Goal: Task Accomplishment & Management: Manage account settings

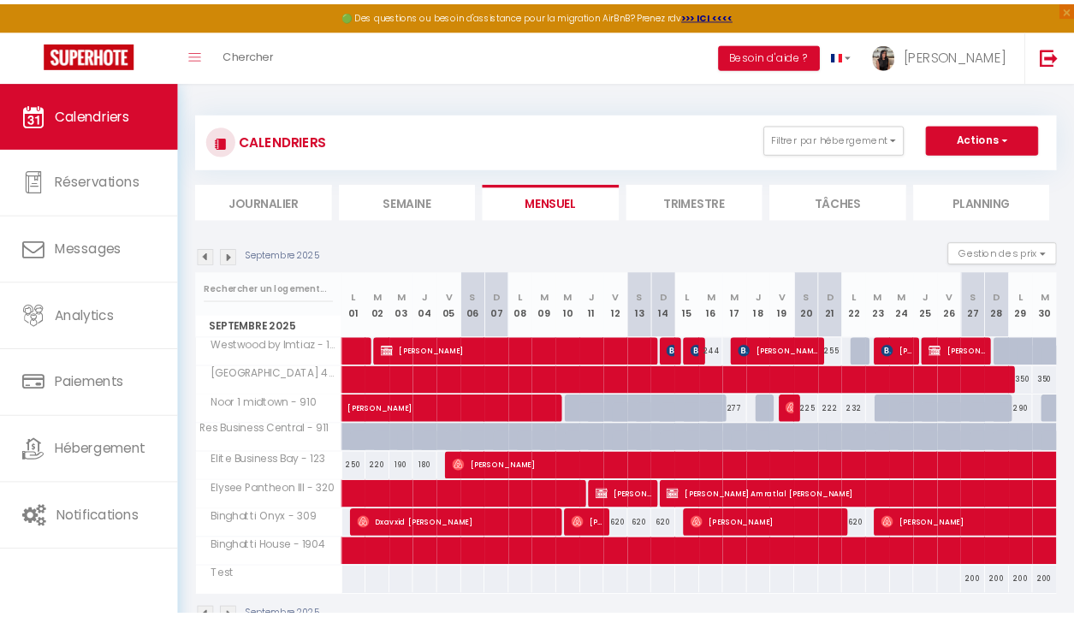
scroll to position [93, 0]
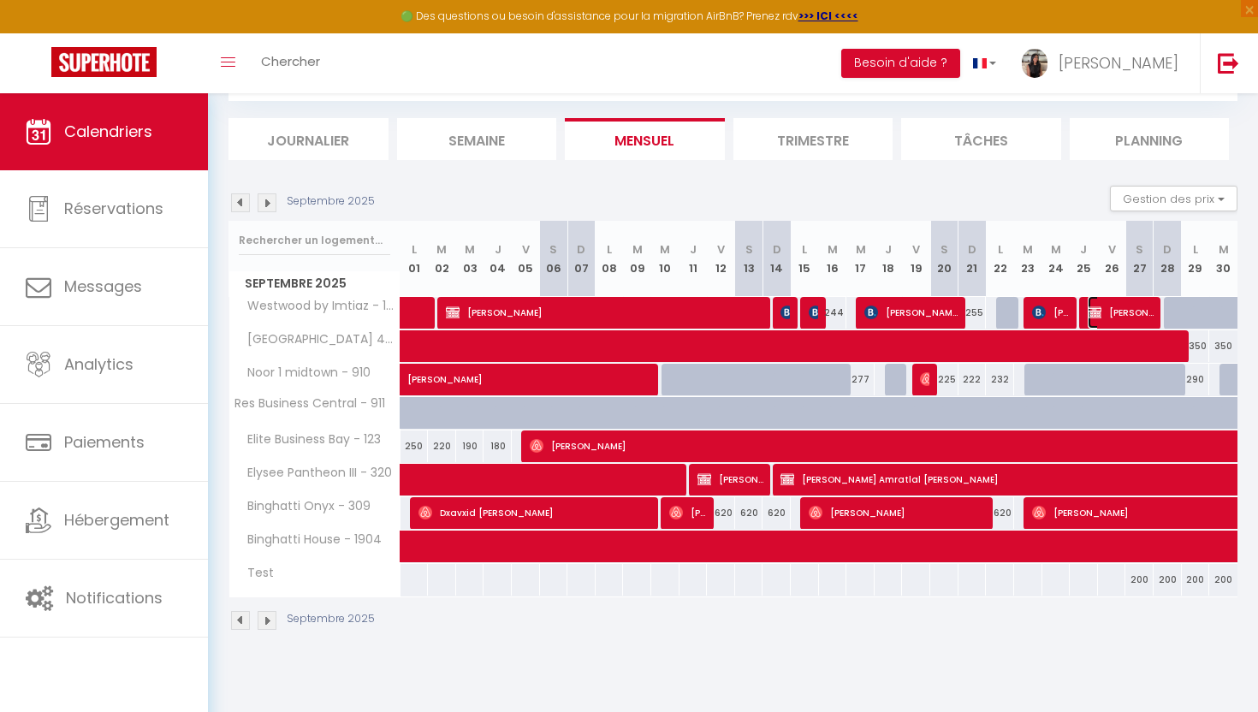
click at [1106, 315] on span "[PERSON_NAME]" at bounding box center [1121, 312] width 66 height 33
select select "OK"
select select "KO"
select select "0"
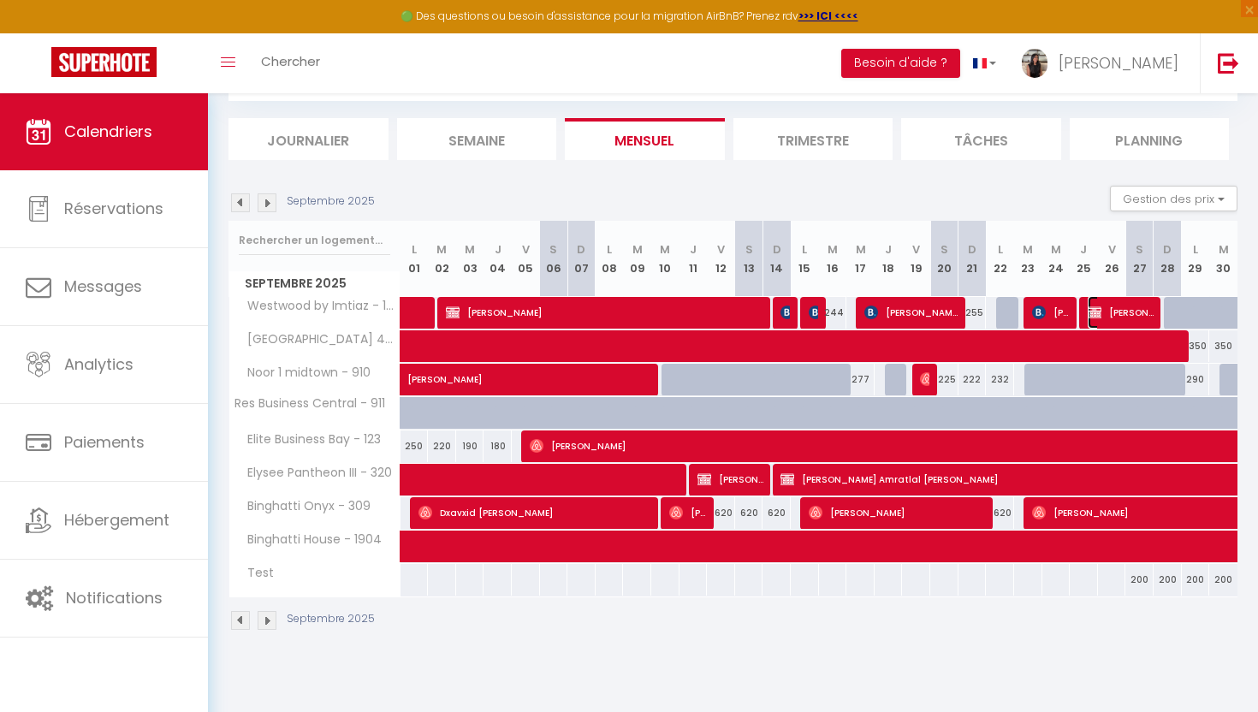
select select "1"
select select
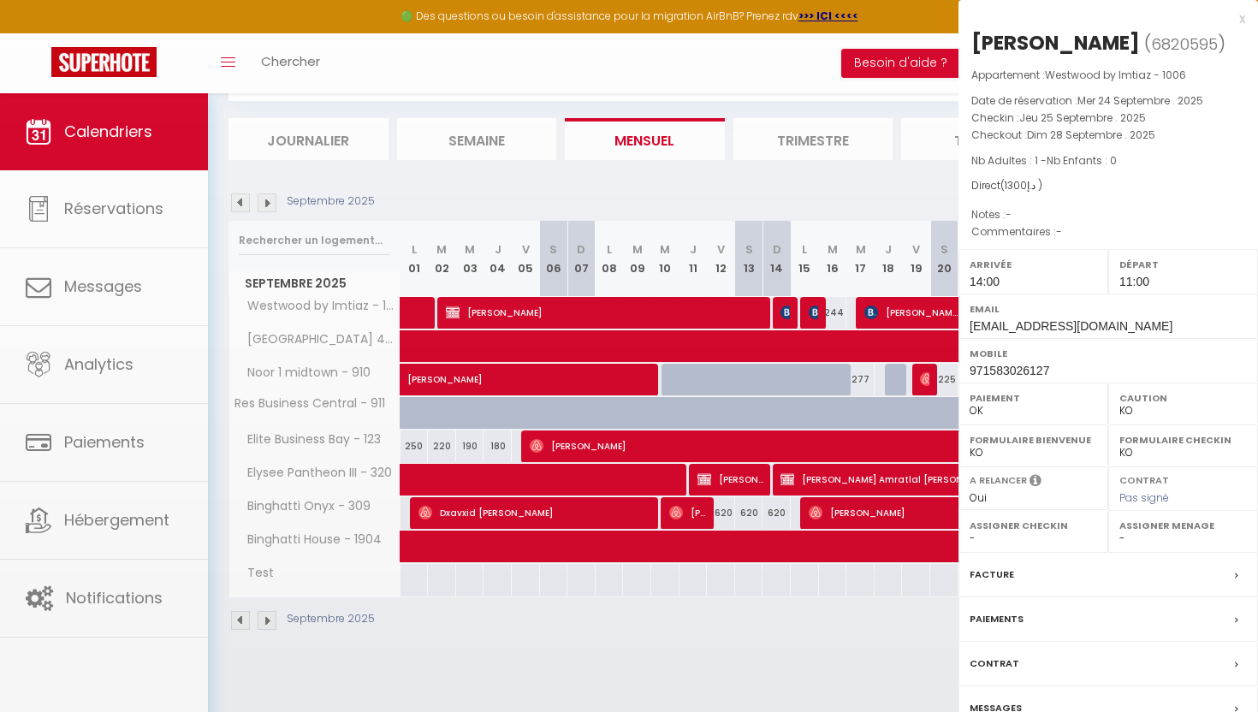
select select "40006"
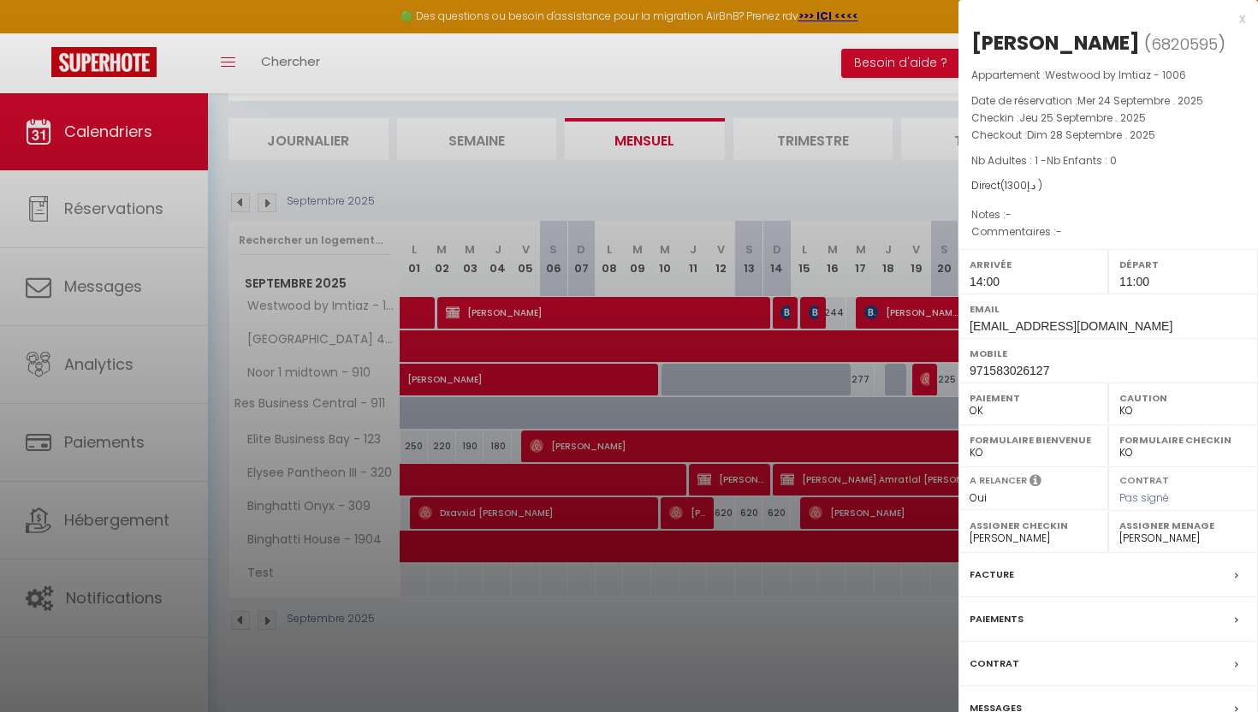
drag, startPoint x: 1155, startPoint y: 41, endPoint x: 975, endPoint y: 39, distance: 179.7
click at [975, 39] on h2 "Aghaali Ismayilov ( 6820595 )" at bounding box center [1108, 43] width 274 height 29
click at [1032, 373] on span "971583026127" at bounding box center [1010, 371] width 80 height 14
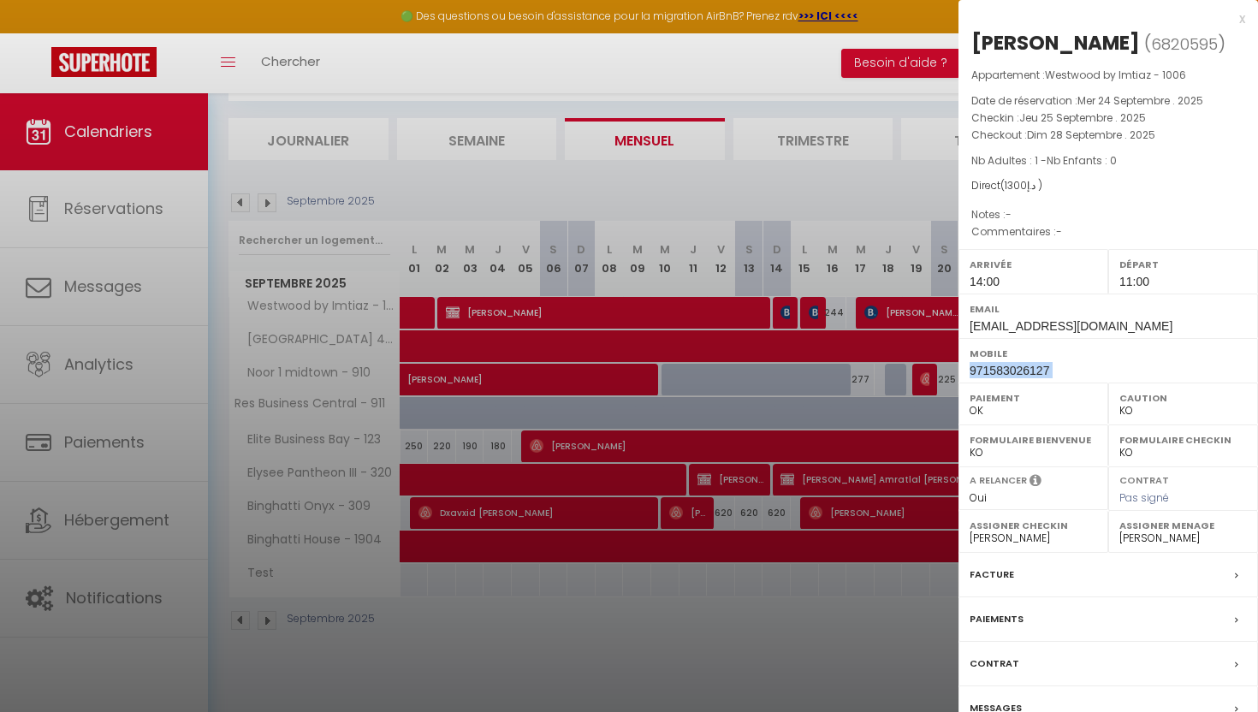
copy div "971583026127"
click at [839, 200] on div at bounding box center [629, 356] width 1258 height 712
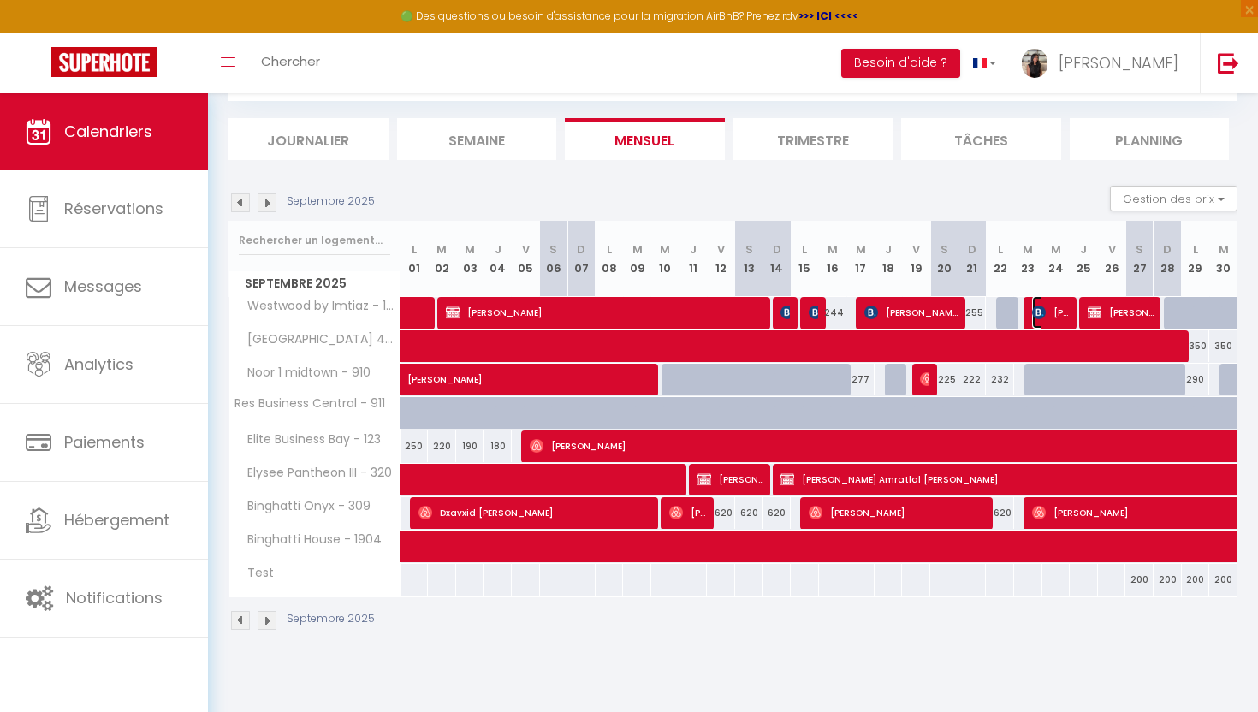
click at [1049, 314] on span "[PERSON_NAME]" at bounding box center [1051, 312] width 38 height 33
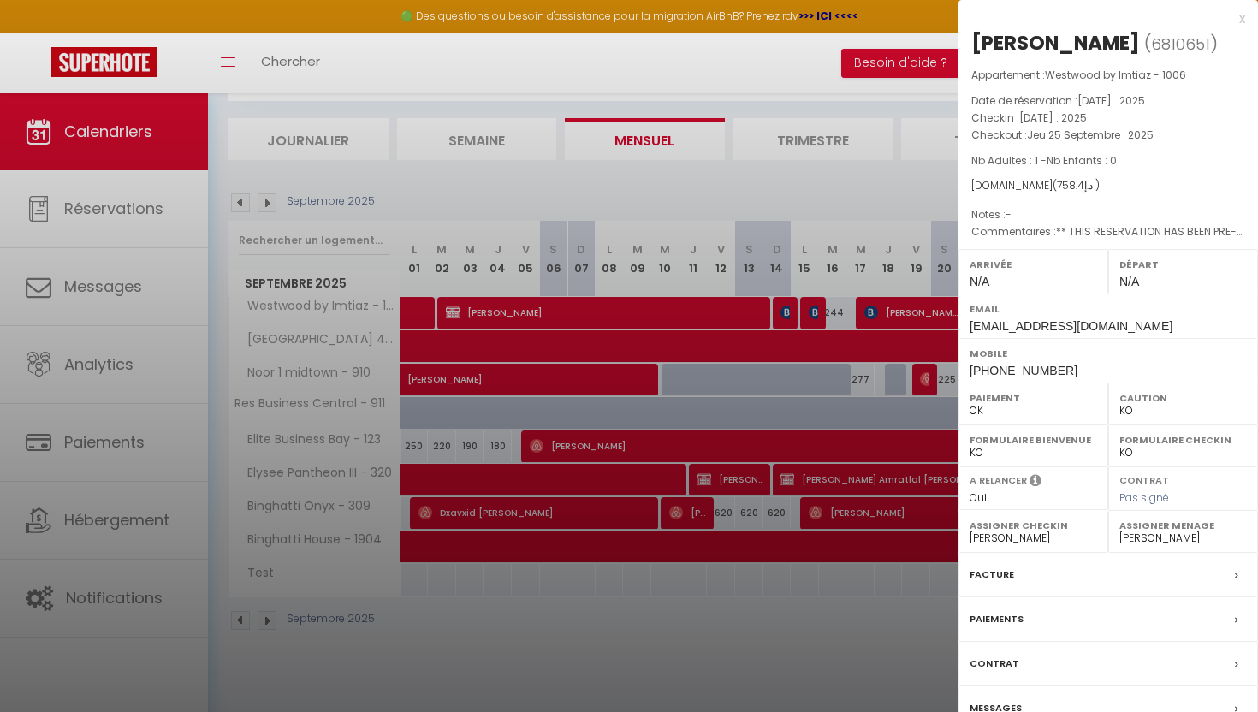
click at [1034, 366] on span "[PHONE_NUMBER]" at bounding box center [1024, 371] width 108 height 14
copy div "[PHONE_NUMBER]"
click at [707, 182] on div at bounding box center [629, 356] width 1258 height 712
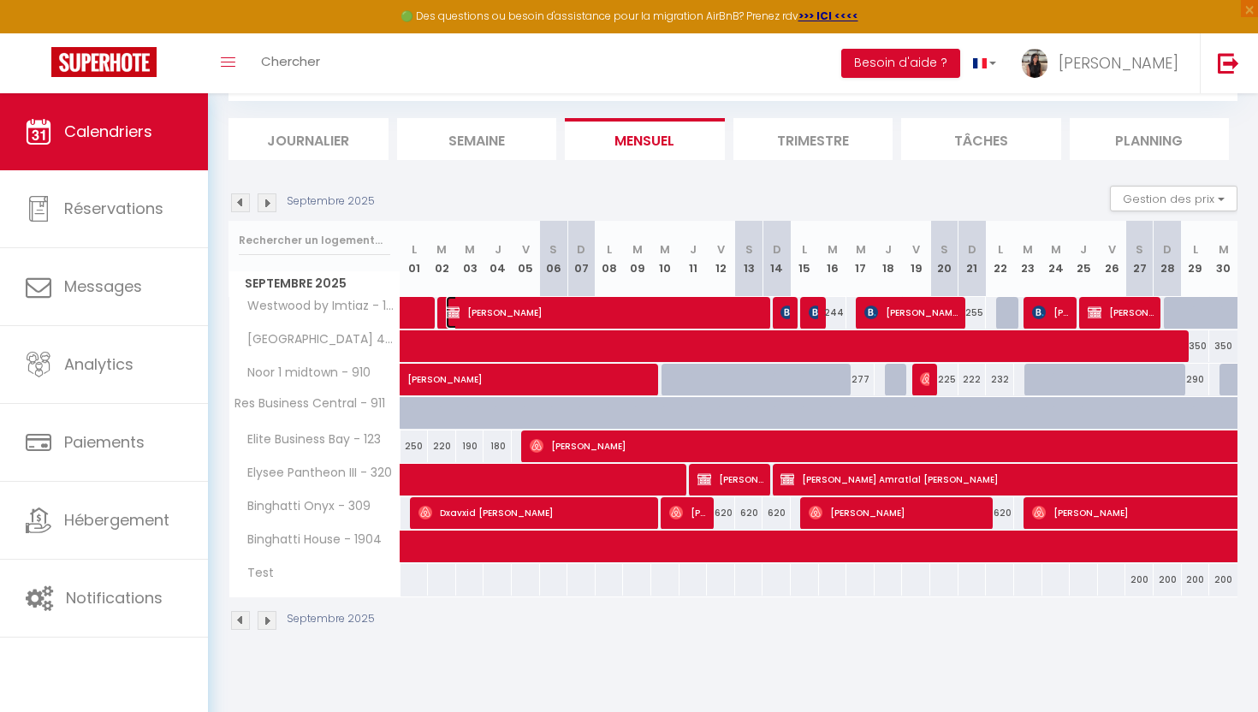
click at [483, 315] on span "[PERSON_NAME]" at bounding box center [606, 312] width 320 height 33
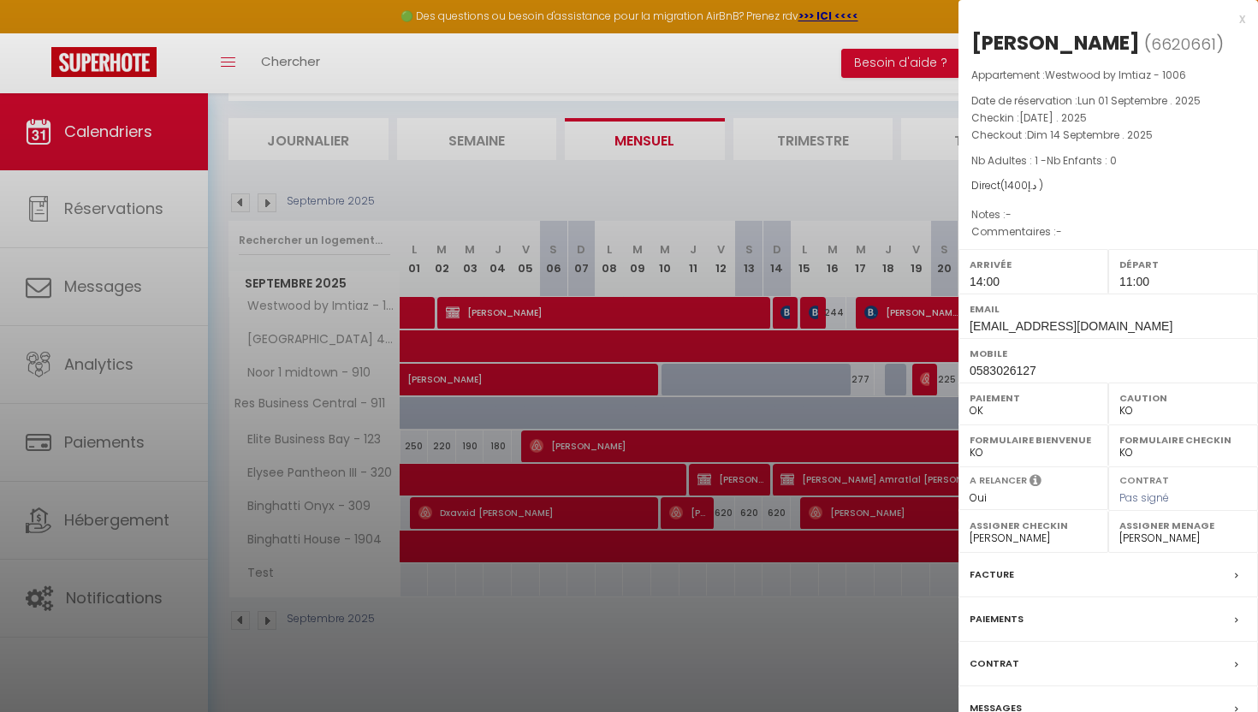
click at [990, 377] on span "0583026127" at bounding box center [1003, 371] width 67 height 14
click at [715, 209] on div at bounding box center [629, 356] width 1258 height 712
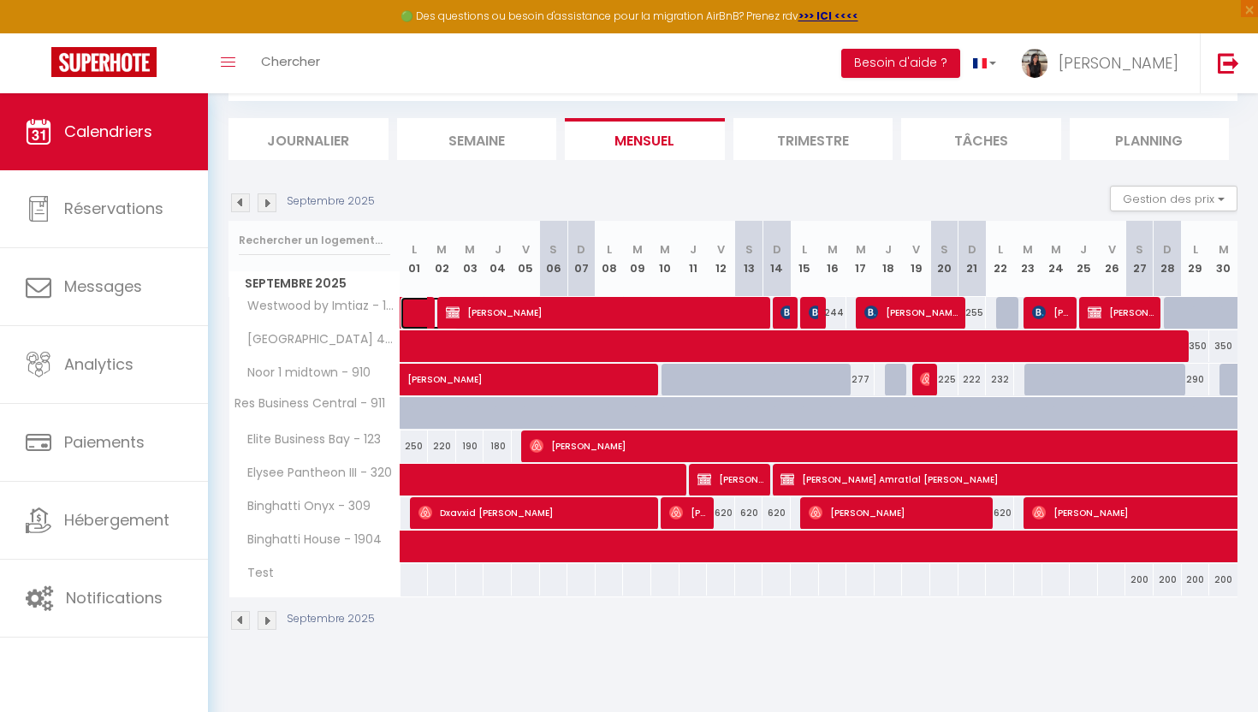
click at [413, 311] on link at bounding box center [414, 313] width 28 height 33
select select "OK"
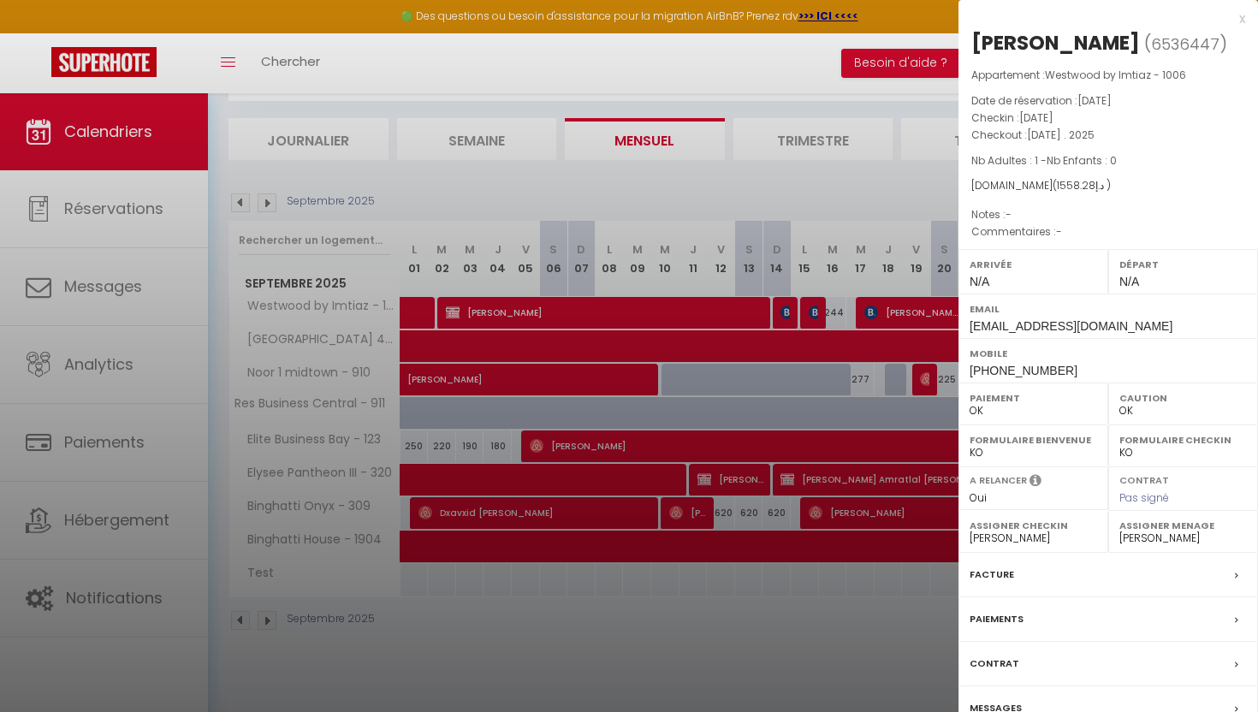
click at [995, 377] on span "+971585890629" at bounding box center [1024, 371] width 108 height 14
copy span "971585890629"
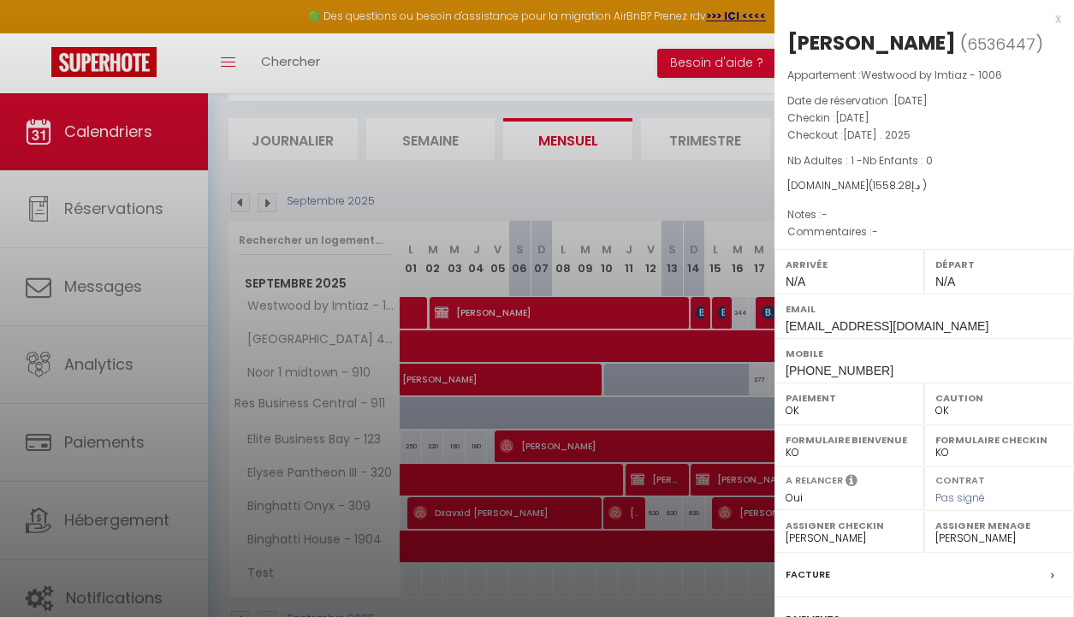
click at [589, 187] on div at bounding box center [537, 308] width 1074 height 617
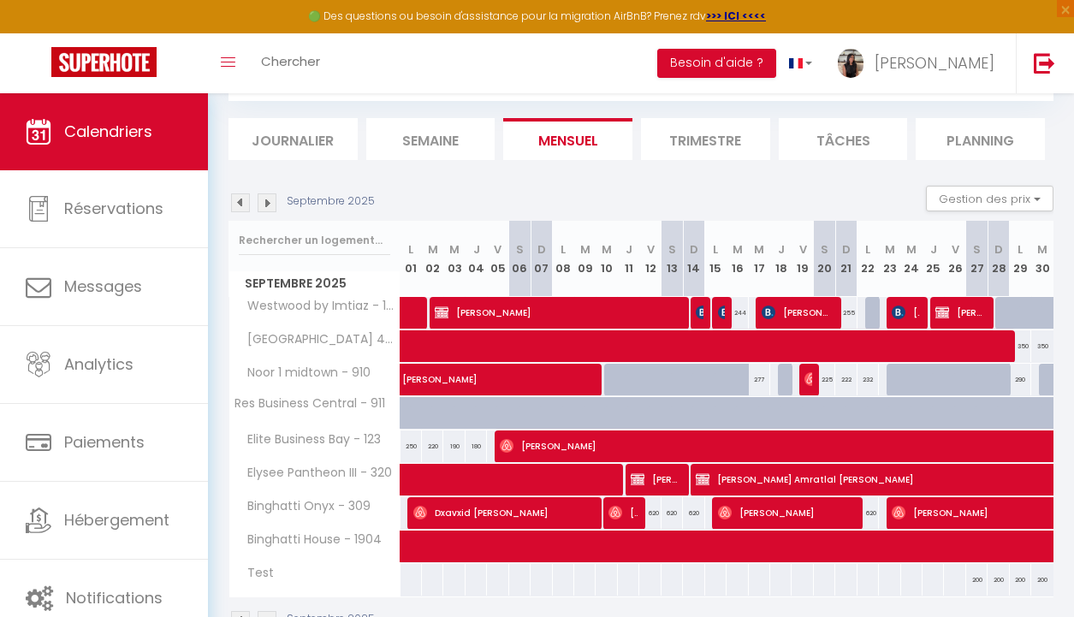
click at [240, 210] on img at bounding box center [240, 202] width 19 height 19
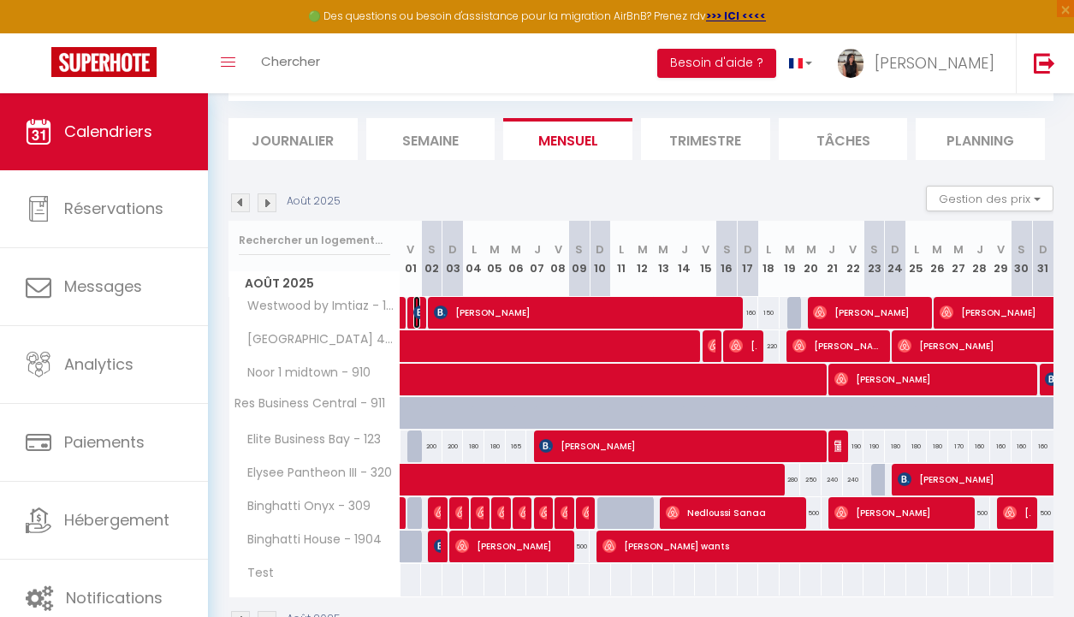
click at [417, 311] on img at bounding box center [420, 312] width 14 height 14
select select "KO"
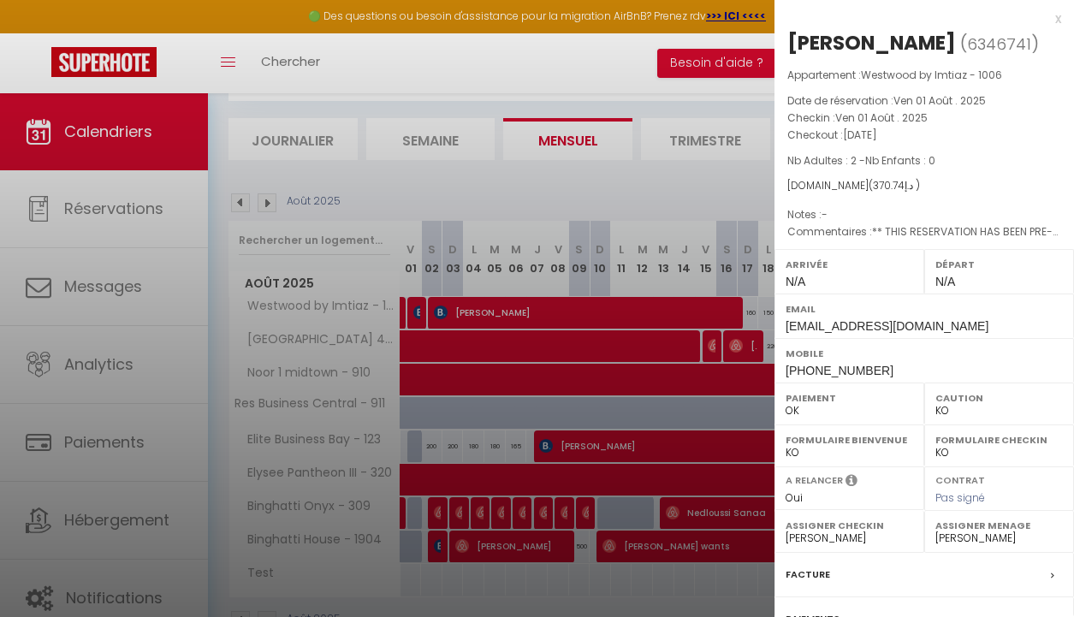
click at [605, 185] on div at bounding box center [537, 308] width 1074 height 617
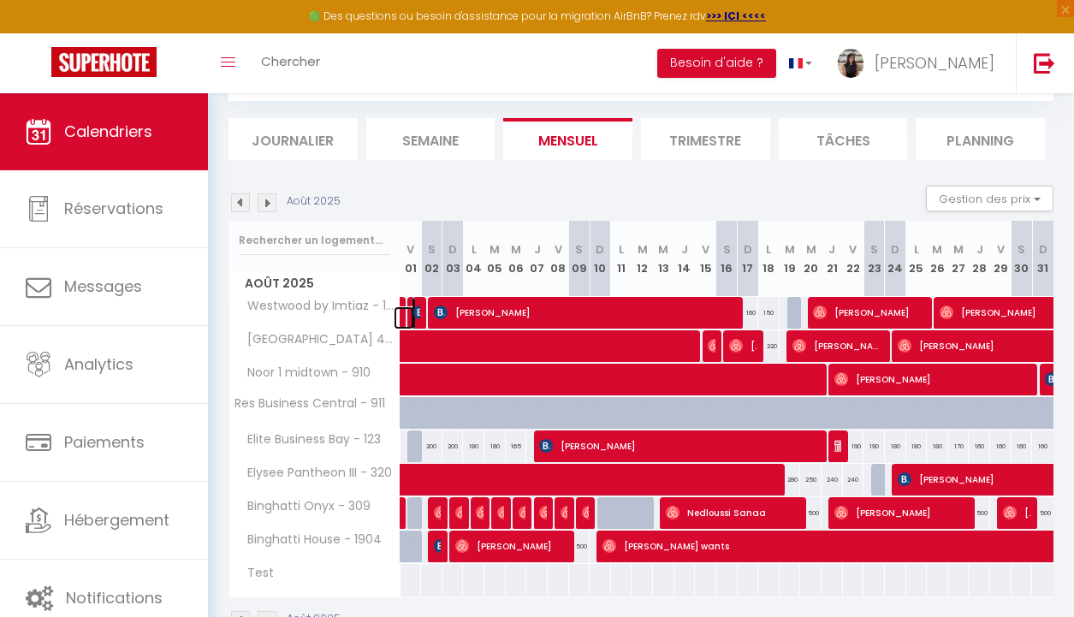
click at [412, 317] on link at bounding box center [404, 317] width 21 height 23
type input "160"
type input "Ven 01 Août 2025"
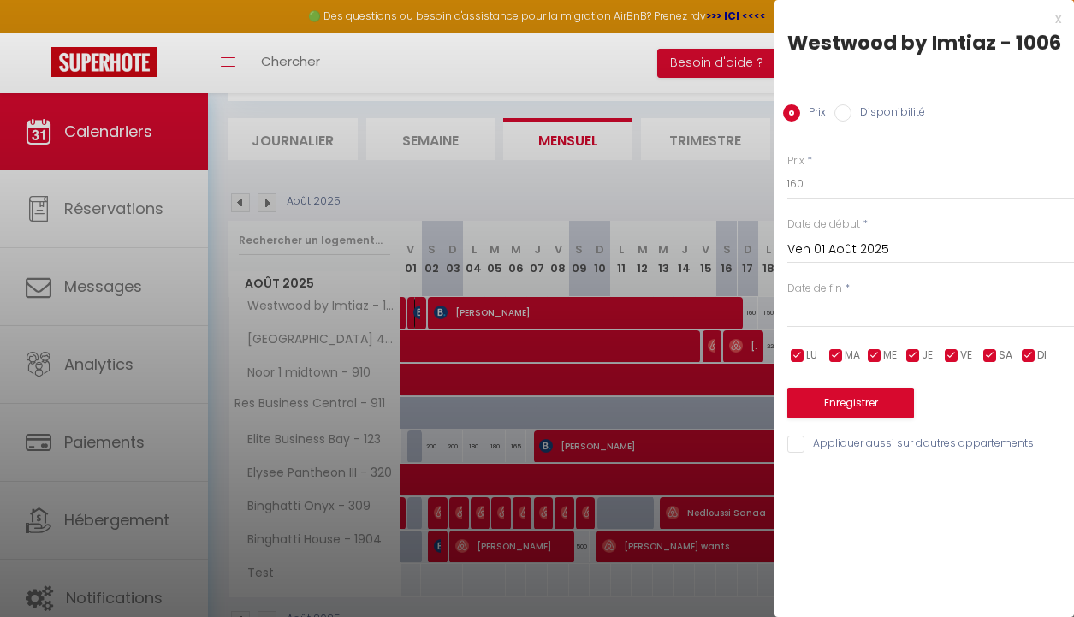
click at [491, 261] on div at bounding box center [537, 308] width 1074 height 617
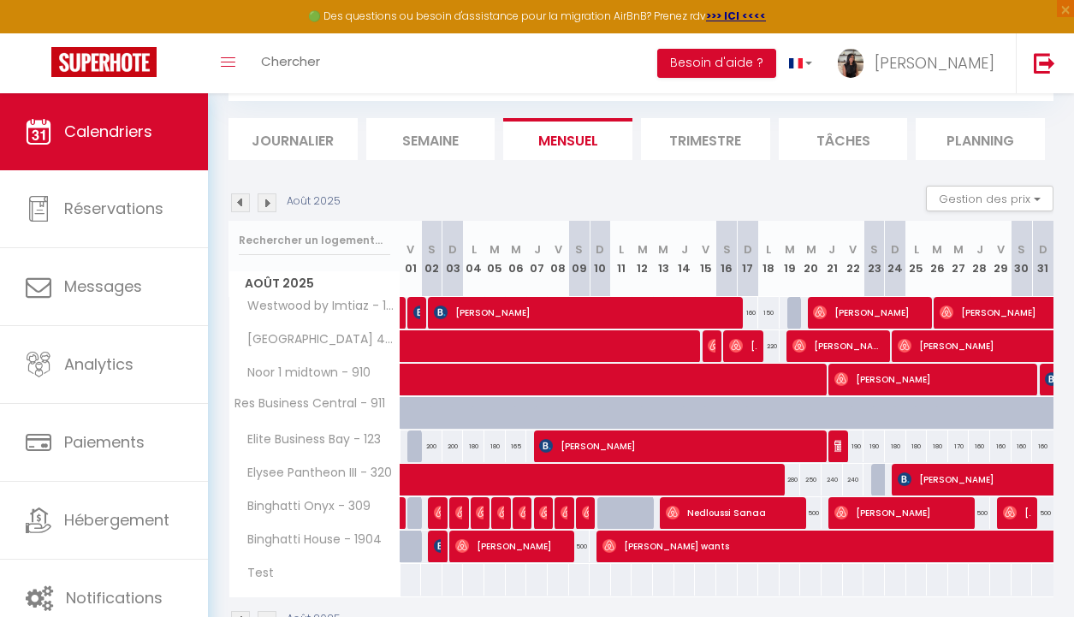
click at [420, 306] on div "160" at bounding box center [431, 313] width 22 height 32
click at [414, 315] on img at bounding box center [420, 312] width 14 height 14
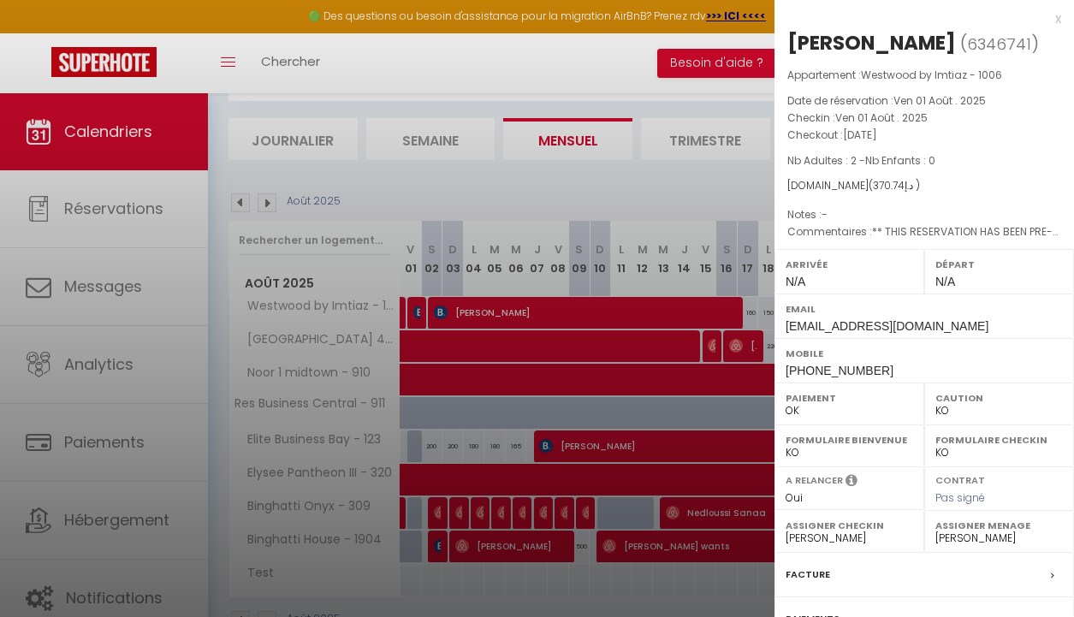
click at [535, 140] on div at bounding box center [537, 308] width 1074 height 617
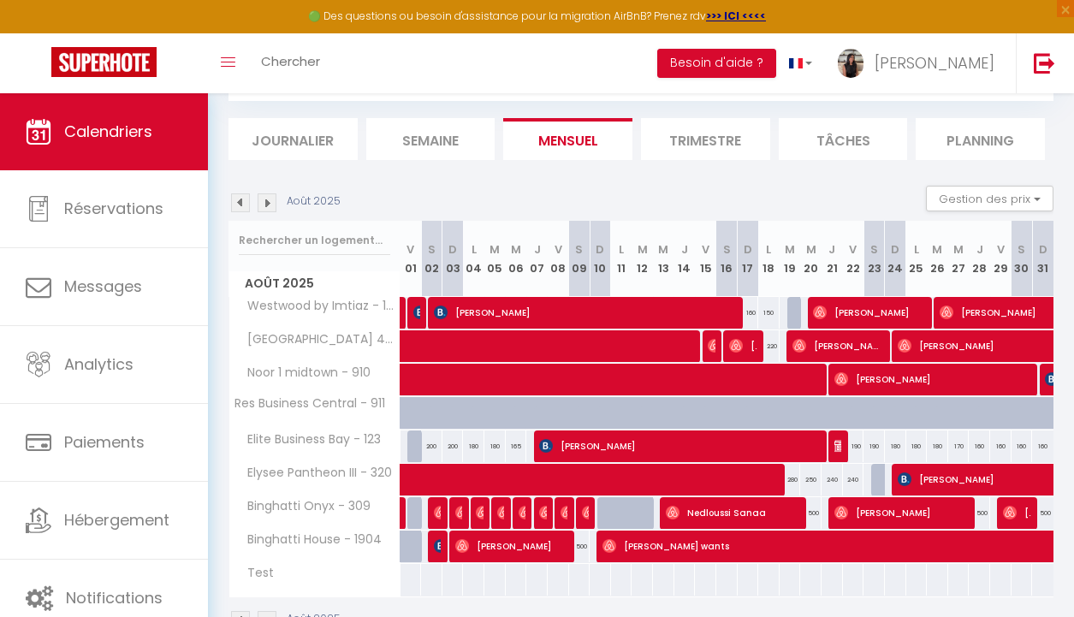
click at [420, 311] on div at bounding box center [416, 313] width 21 height 33
click at [414, 315] on img at bounding box center [420, 312] width 14 height 14
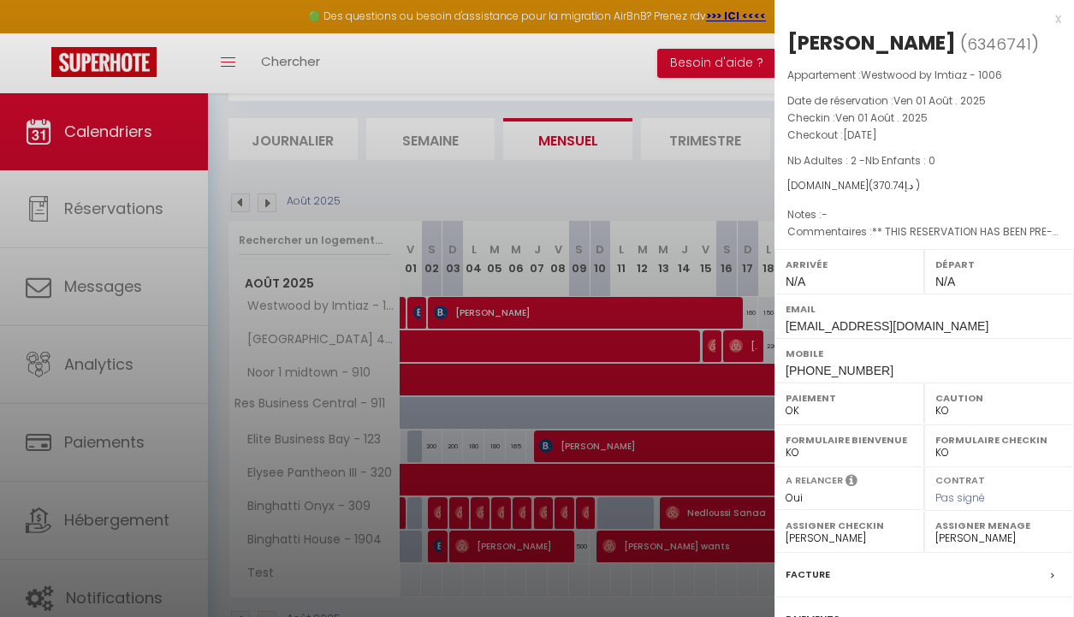
click at [585, 117] on div at bounding box center [537, 308] width 1074 height 617
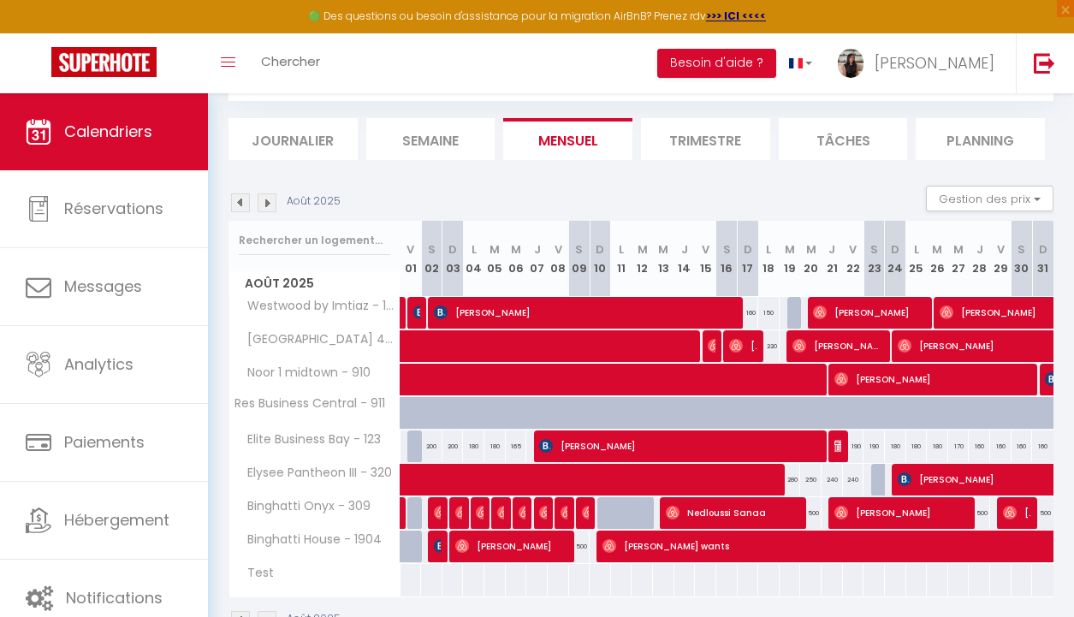
click at [270, 204] on img at bounding box center [267, 202] width 19 height 19
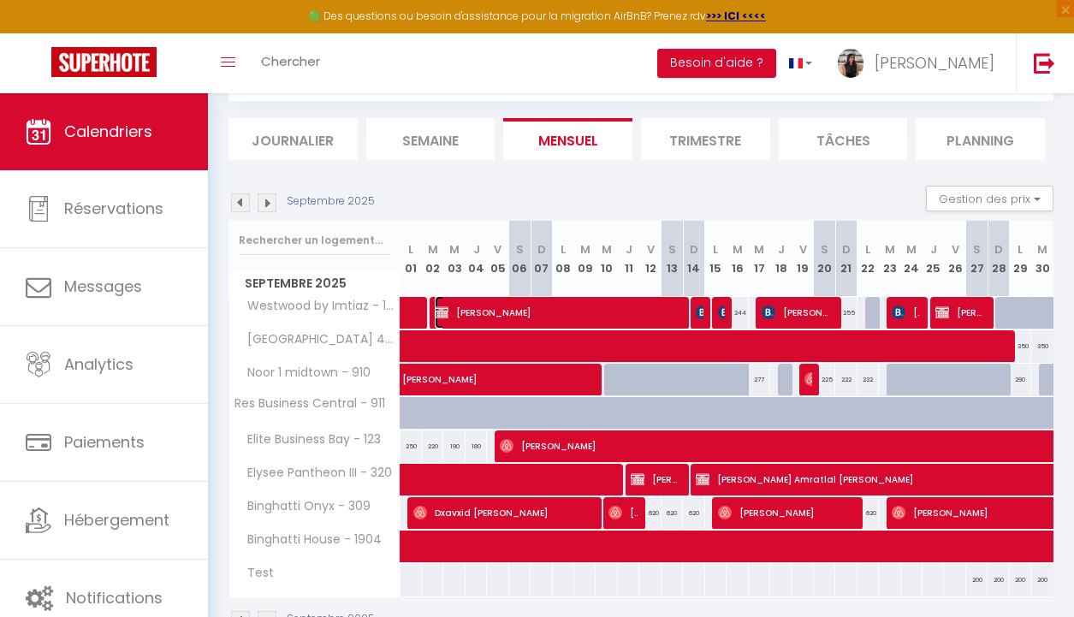
click at [594, 313] on span "[PERSON_NAME]" at bounding box center [556, 312] width 242 height 33
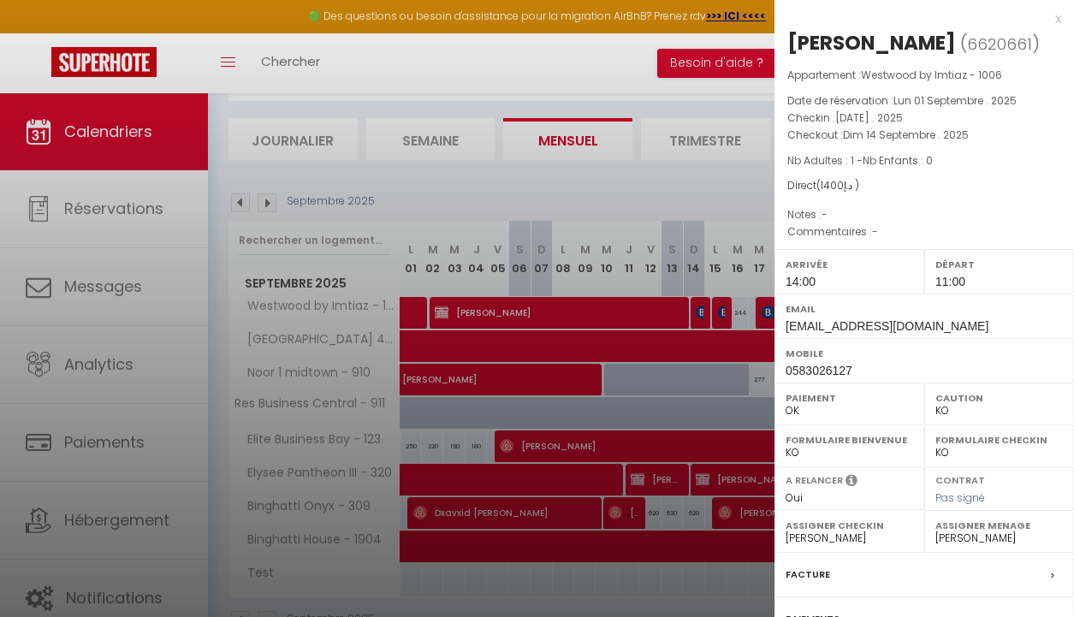
click at [656, 190] on div at bounding box center [537, 308] width 1074 height 617
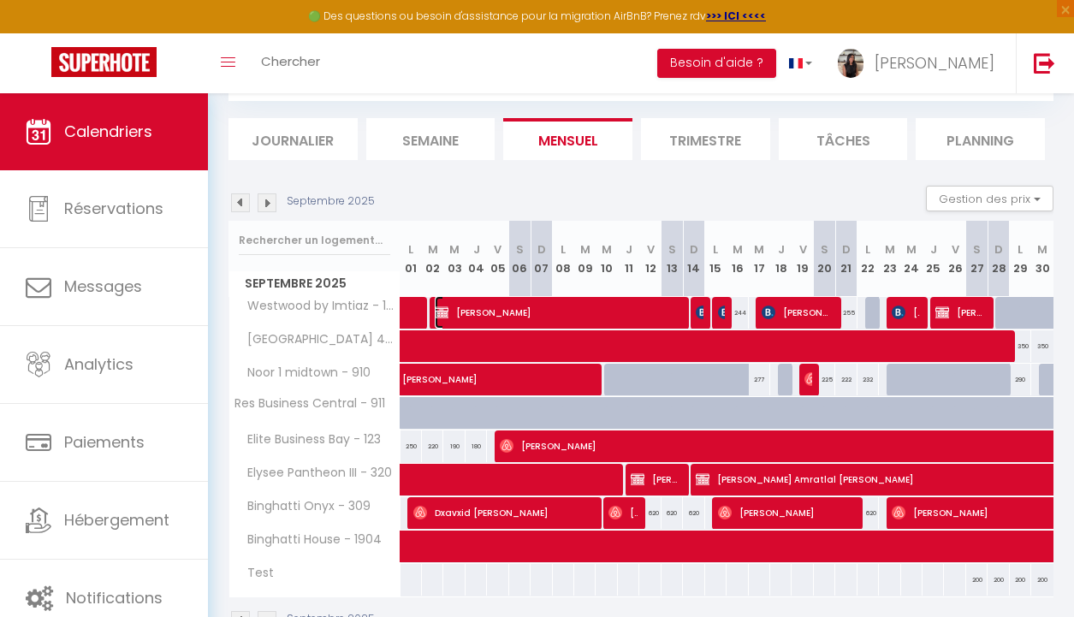
click at [579, 321] on span "[PERSON_NAME]" at bounding box center [556, 312] width 242 height 33
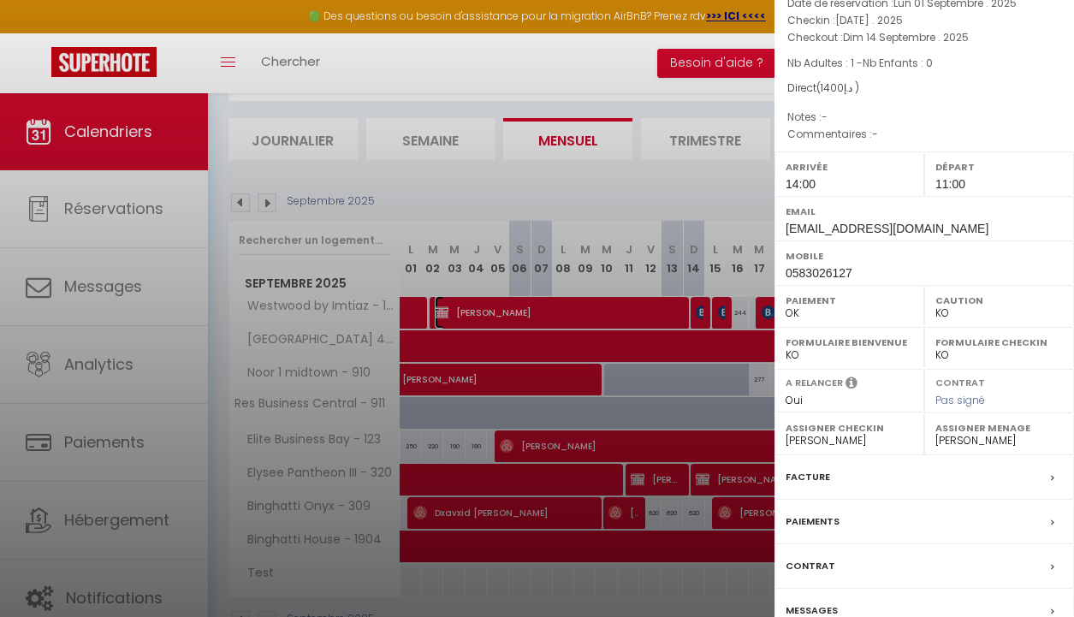
scroll to position [102, 0]
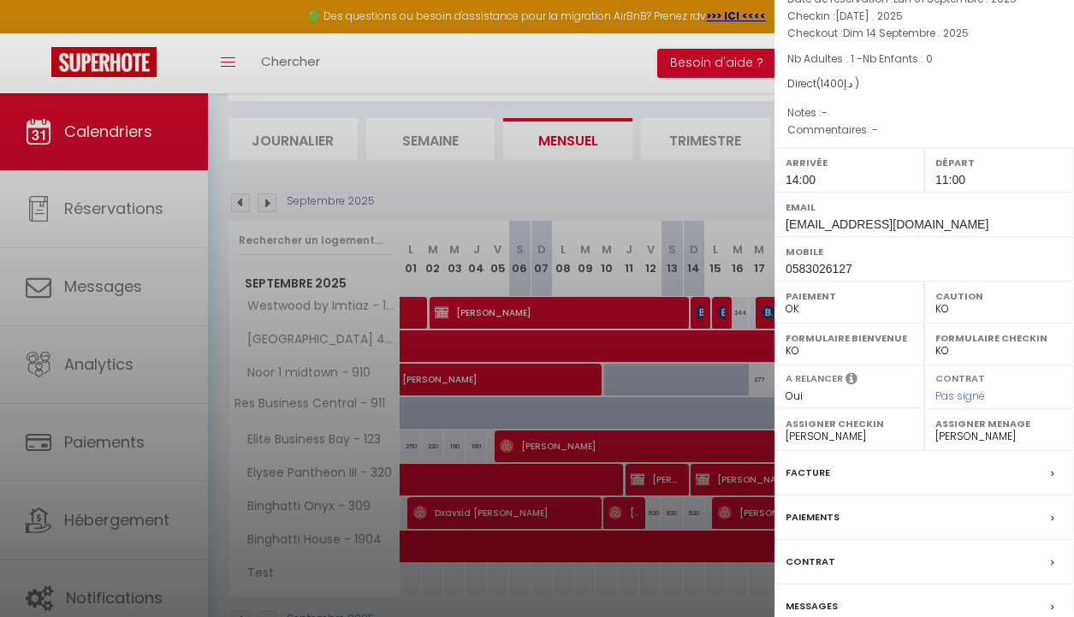
click at [816, 482] on label "Facture" at bounding box center [808, 473] width 44 height 18
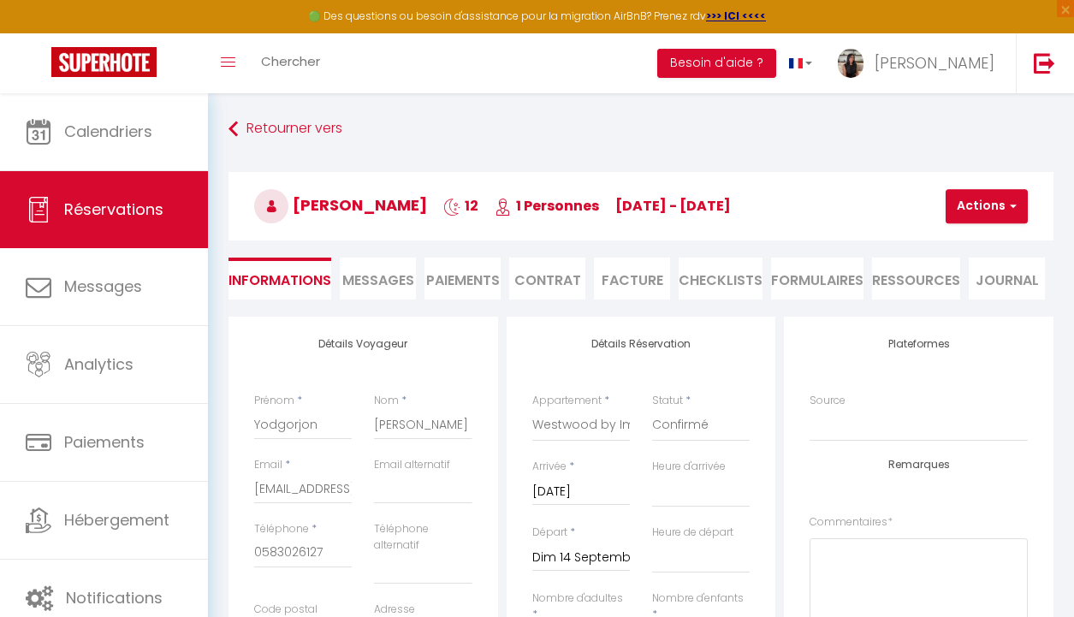
select select
checkbox input "false"
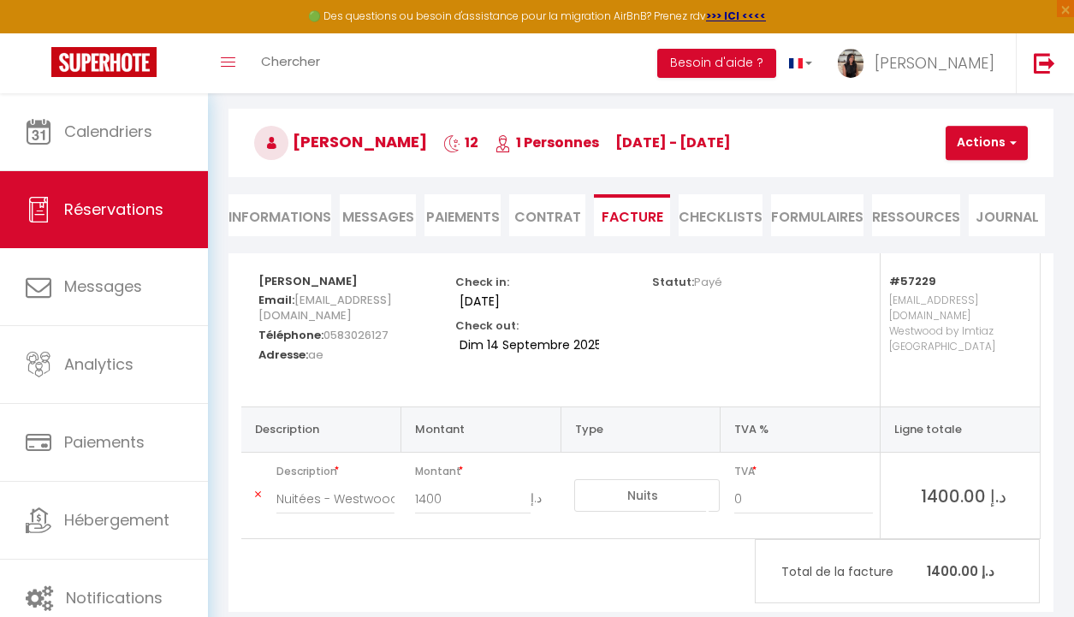
scroll to position [76, 0]
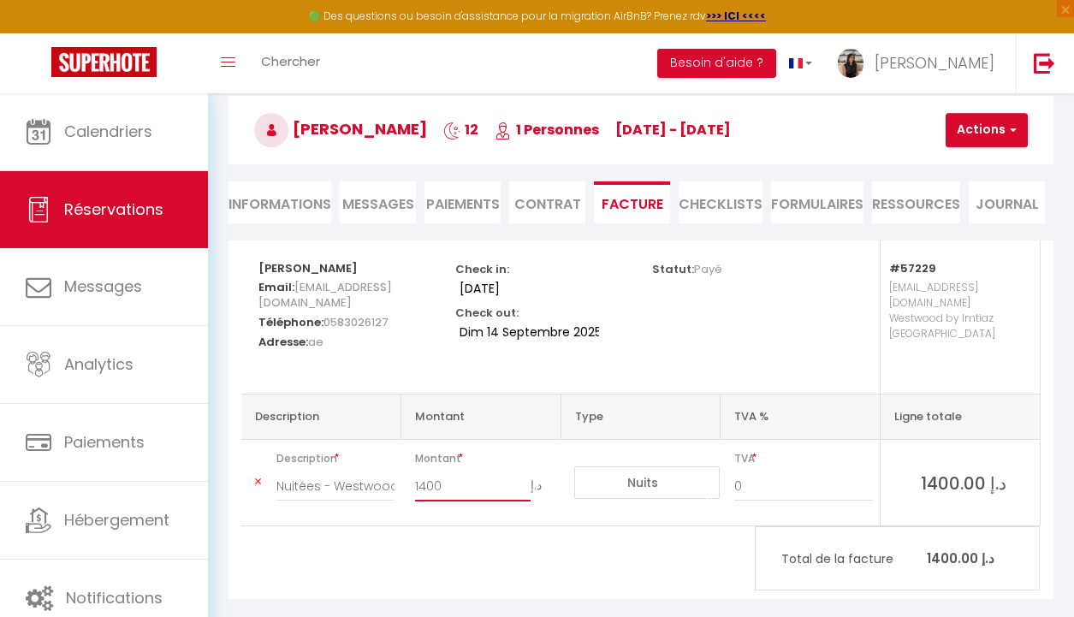
click at [448, 471] on input "1400" at bounding box center [473, 486] width 116 height 31
type input "3200"
click at [989, 119] on button "Actions" at bounding box center [987, 130] width 82 height 34
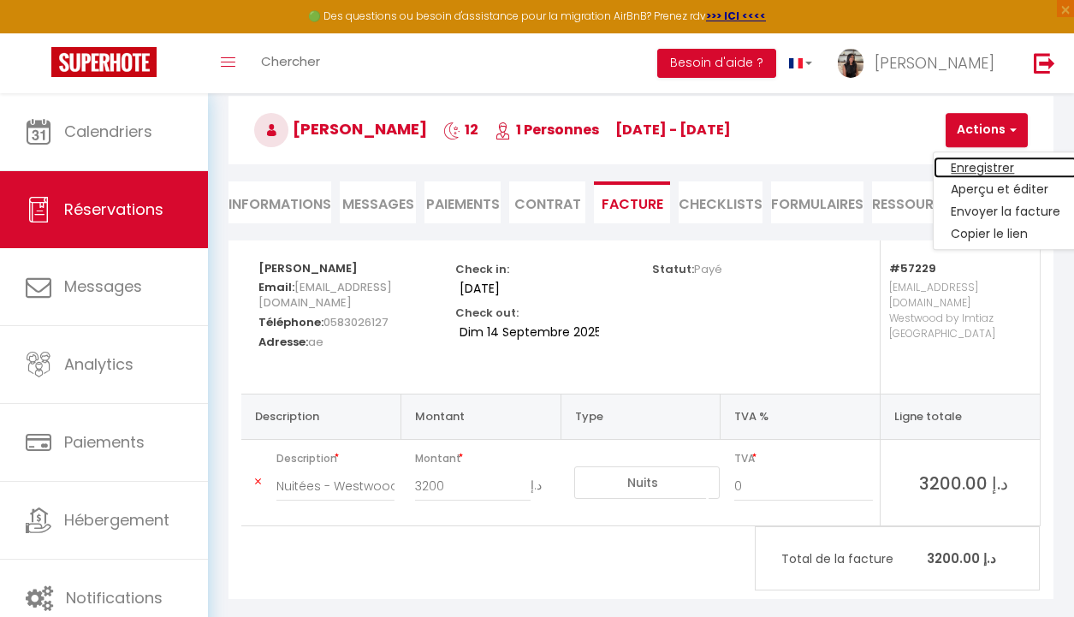
click at [971, 163] on link "Enregistrer" at bounding box center [1006, 168] width 144 height 22
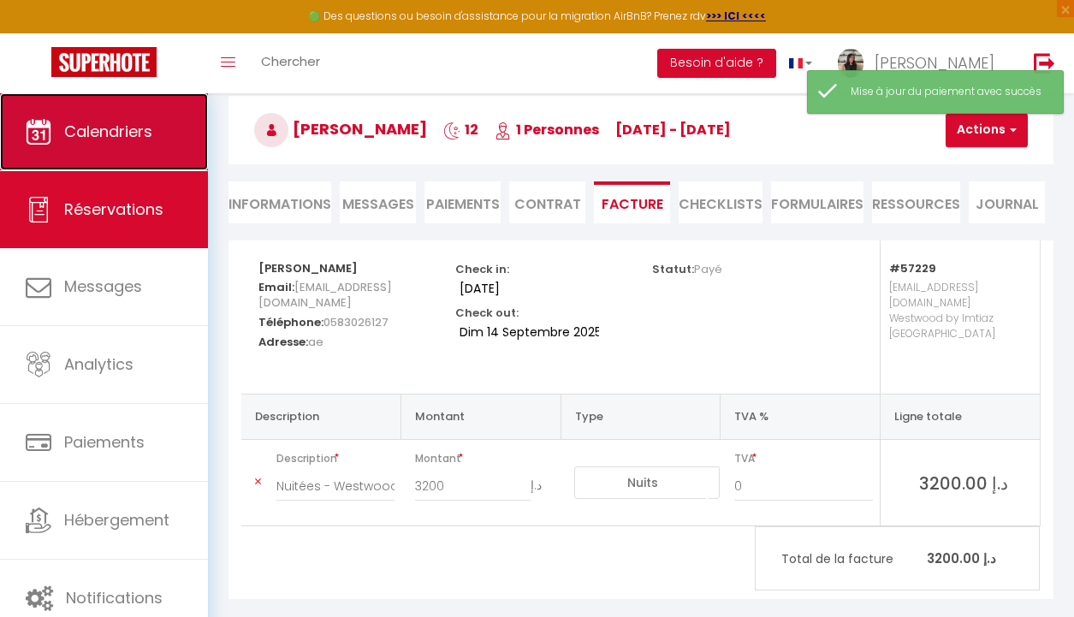
click at [67, 139] on span "Calendriers" at bounding box center [108, 131] width 88 height 21
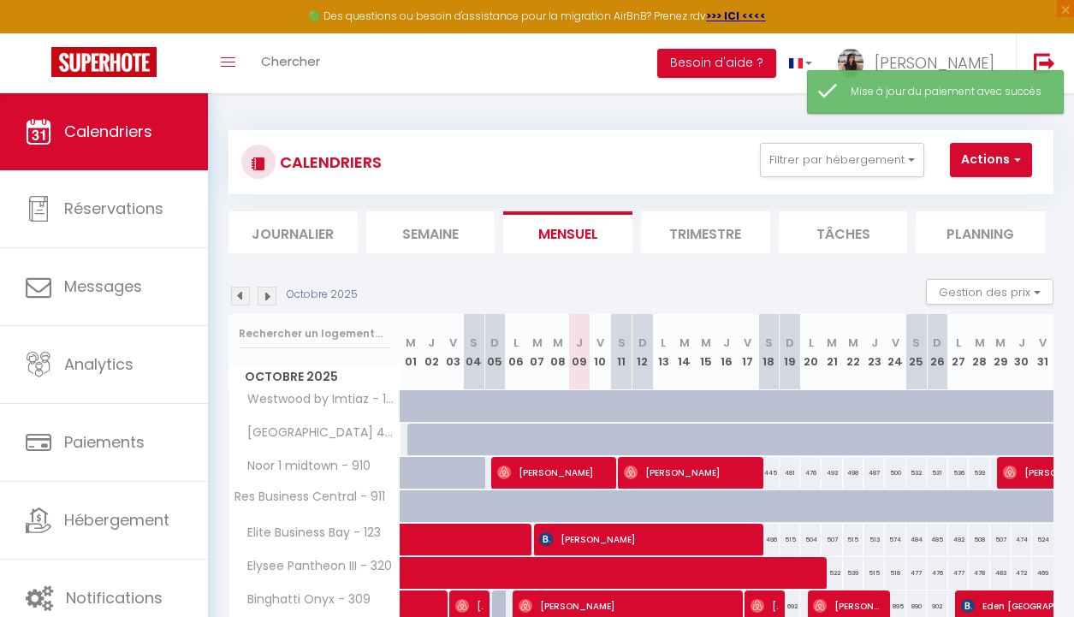
scroll to position [14, 0]
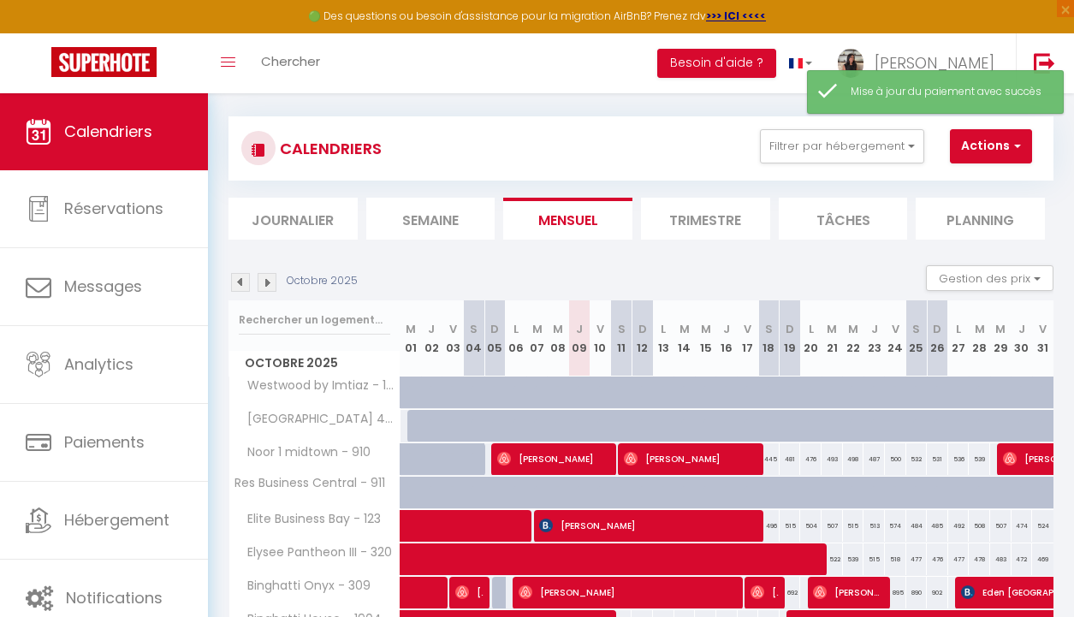
click at [240, 282] on img at bounding box center [240, 282] width 19 height 19
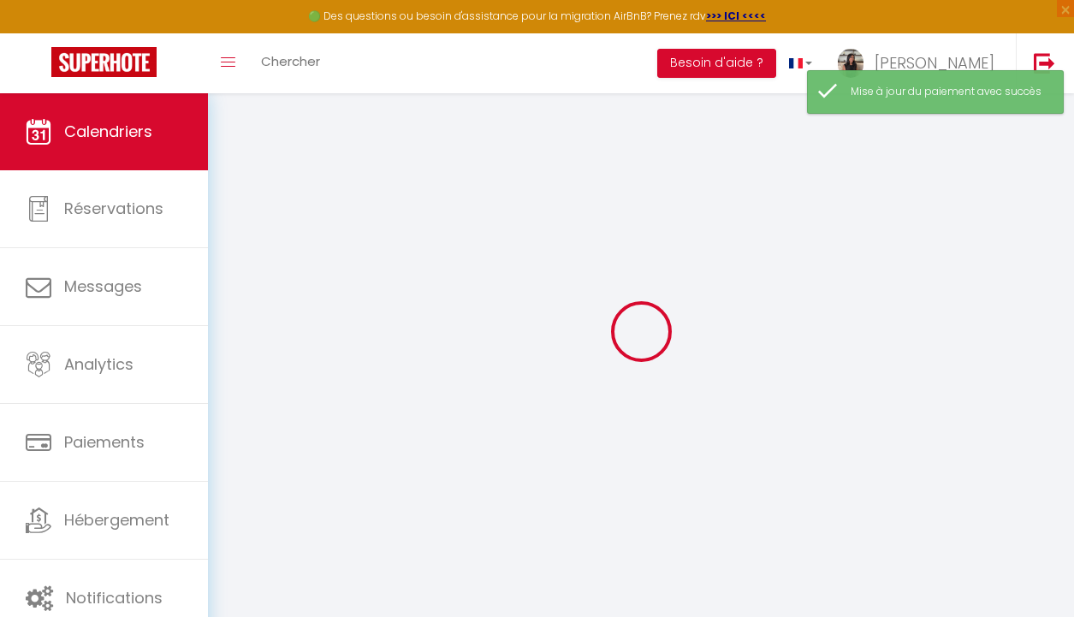
select select
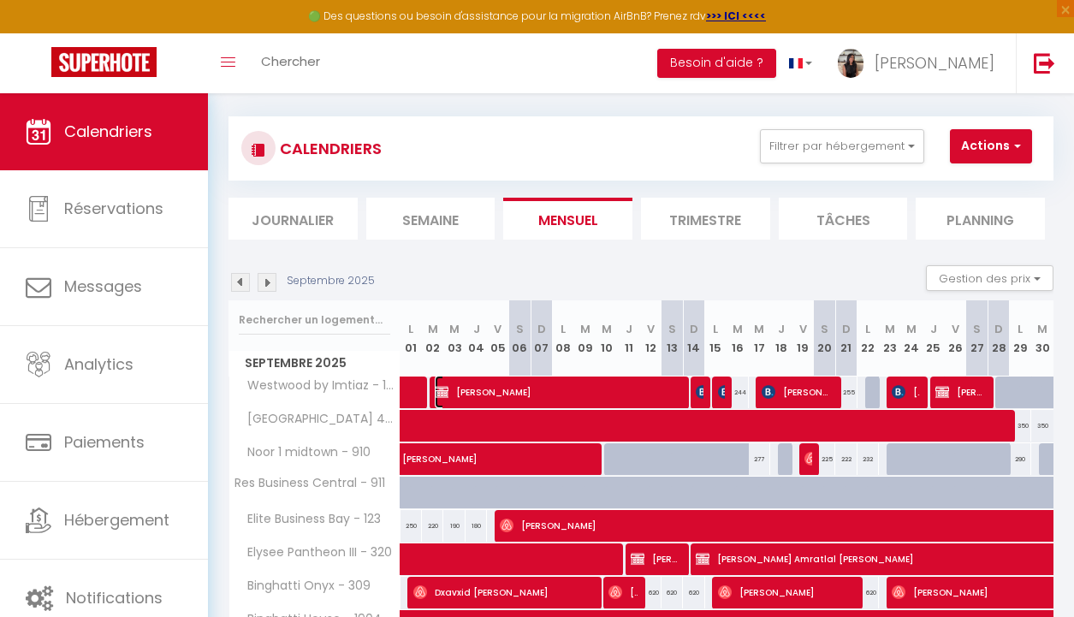
click at [596, 392] on span "[PERSON_NAME]" at bounding box center [556, 392] width 242 height 33
select select "OK"
select select "KO"
select select "0"
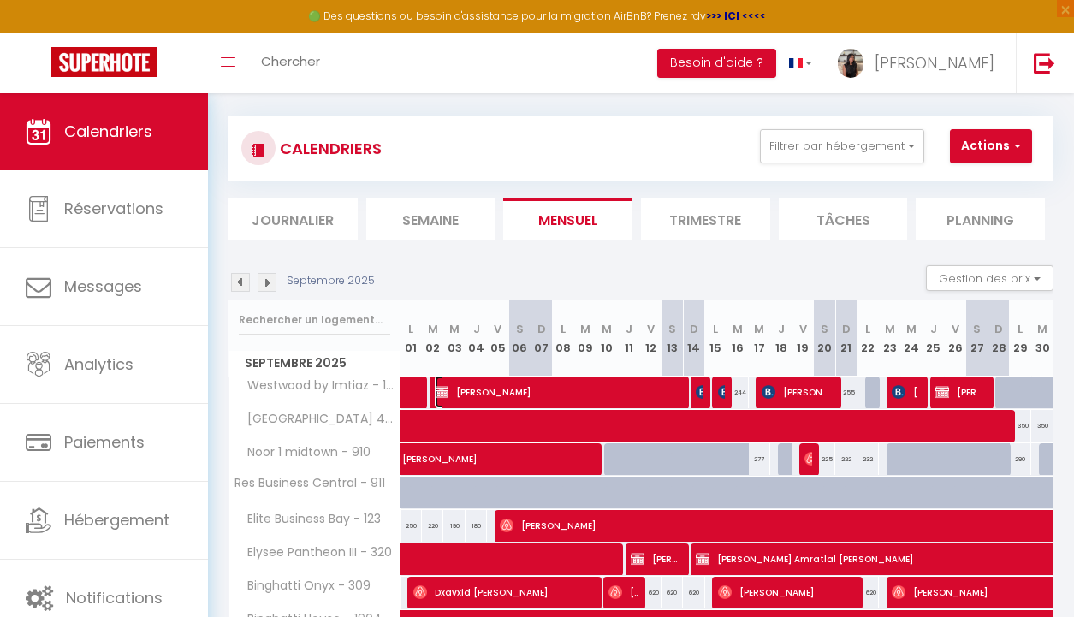
select select "1"
select select
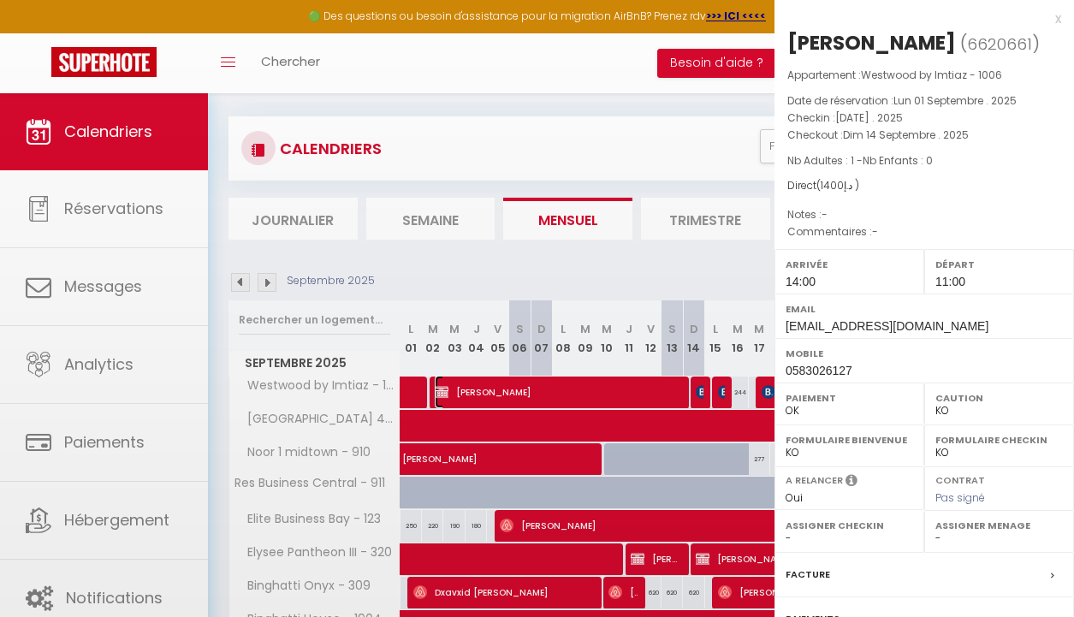
select select "40006"
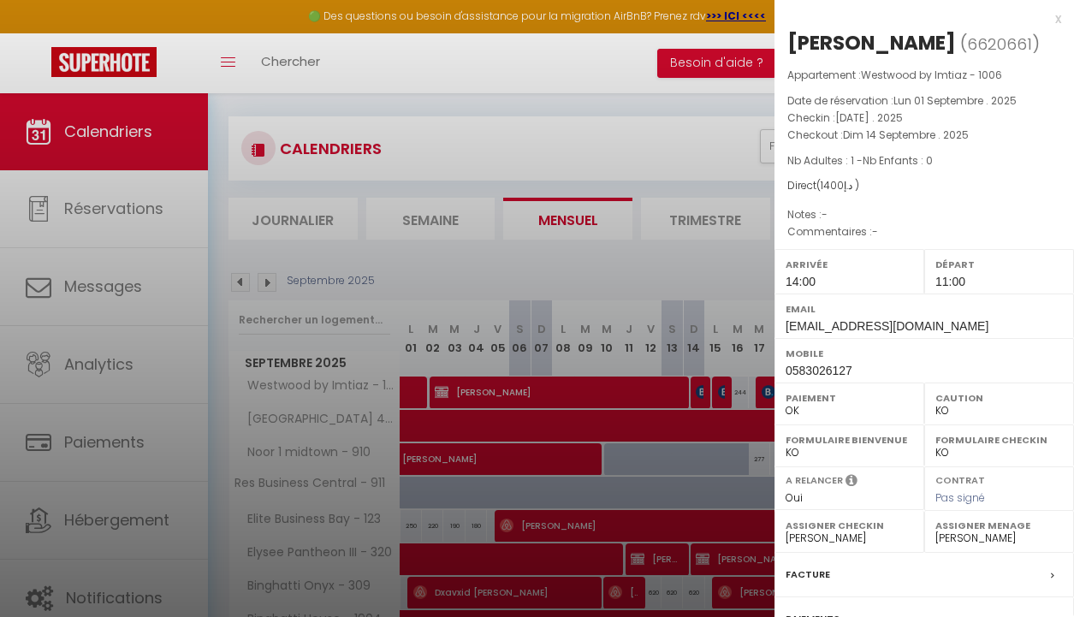
click at [700, 258] on div at bounding box center [537, 308] width 1074 height 617
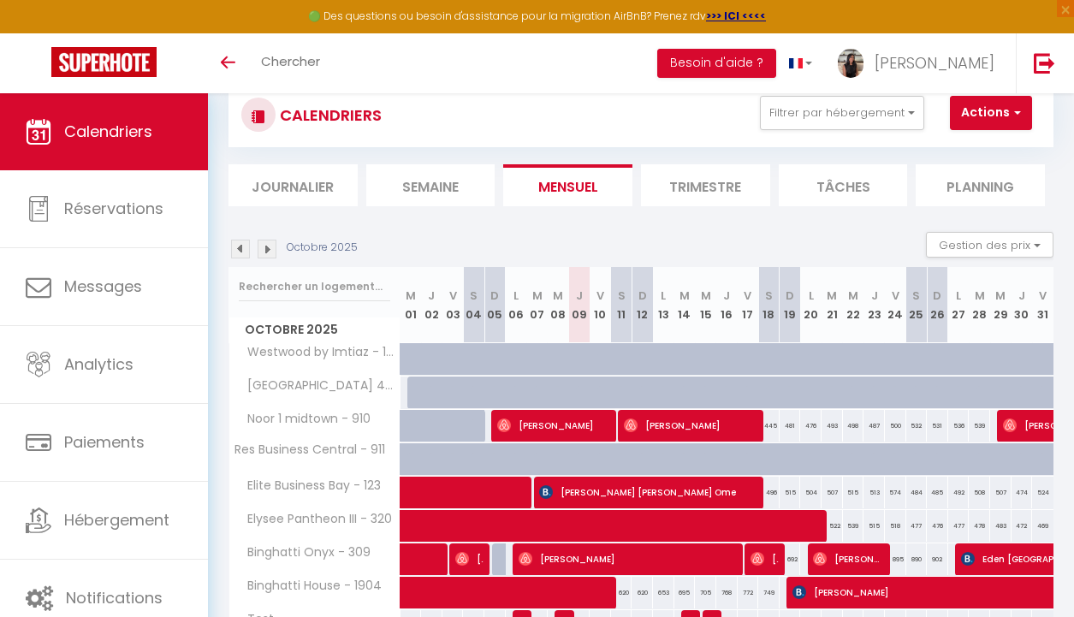
scroll to position [14, 0]
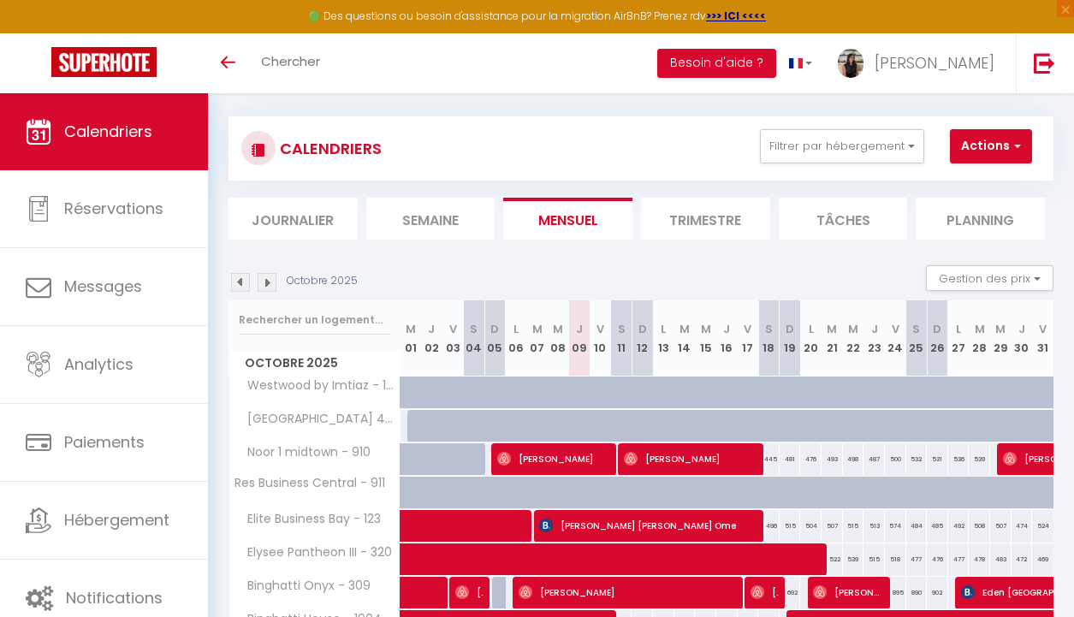
click at [243, 282] on img at bounding box center [240, 282] width 19 height 19
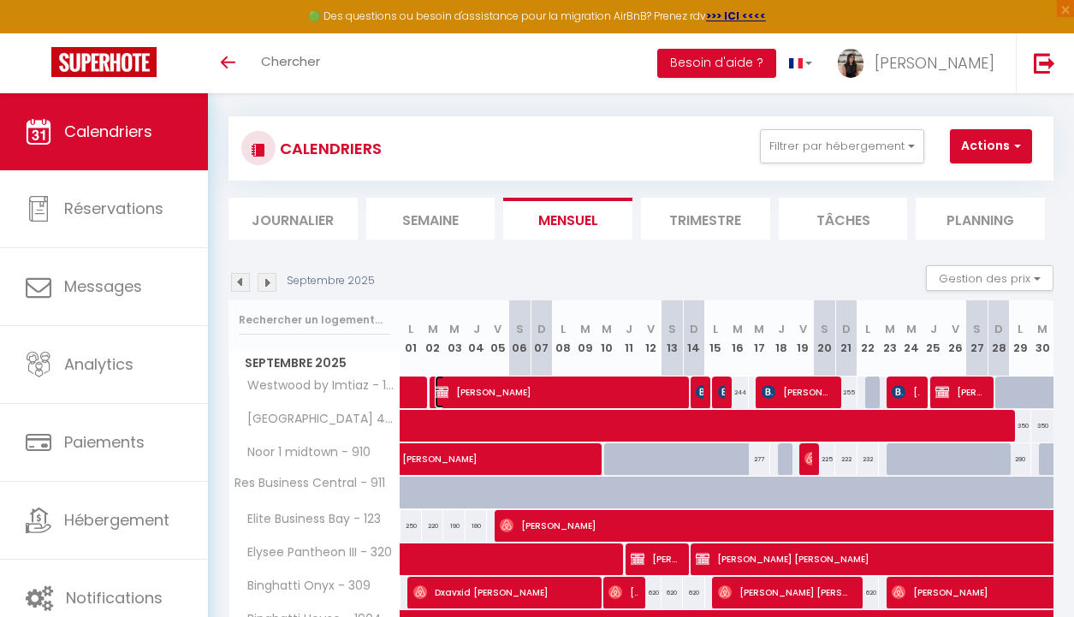
click at [535, 388] on span "[PERSON_NAME]" at bounding box center [556, 392] width 242 height 33
select select "OK"
select select "KO"
select select "0"
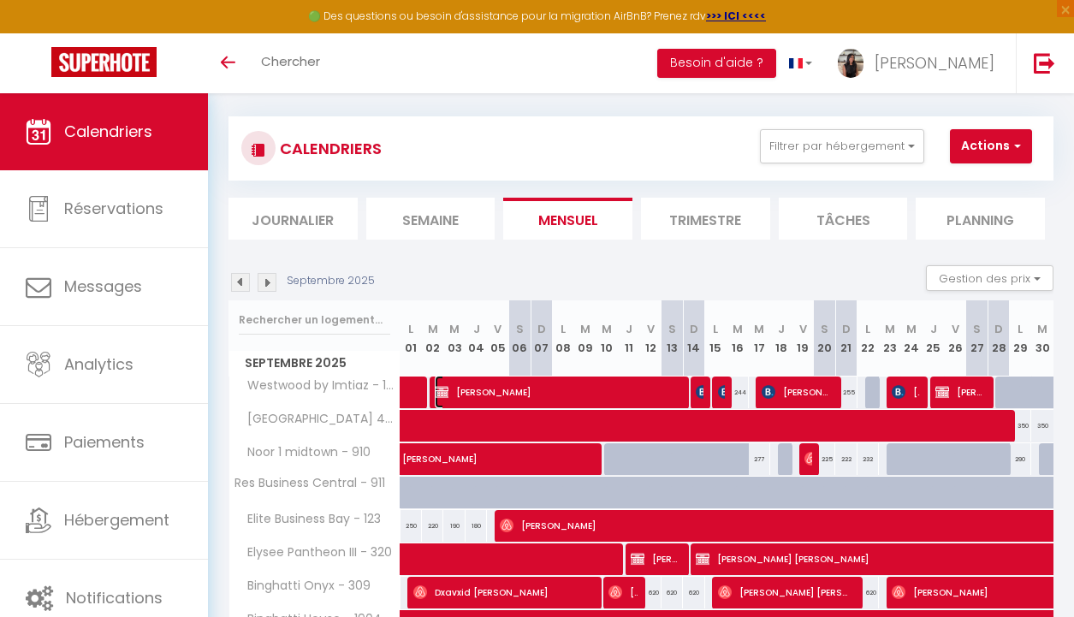
select select "1"
select select
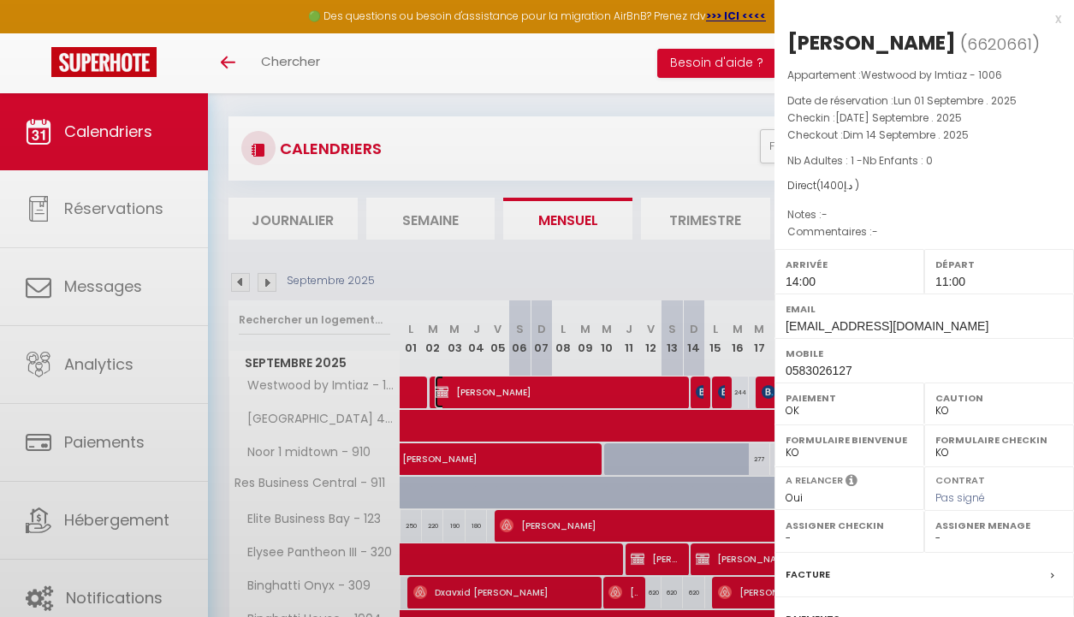
select select "40006"
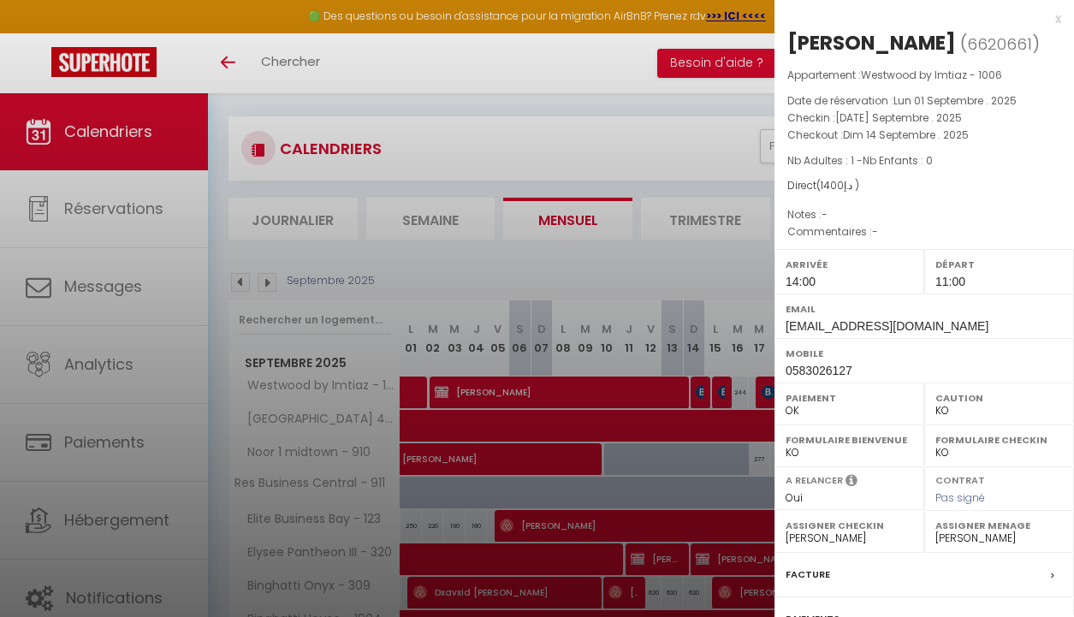
click at [572, 288] on div at bounding box center [537, 308] width 1074 height 617
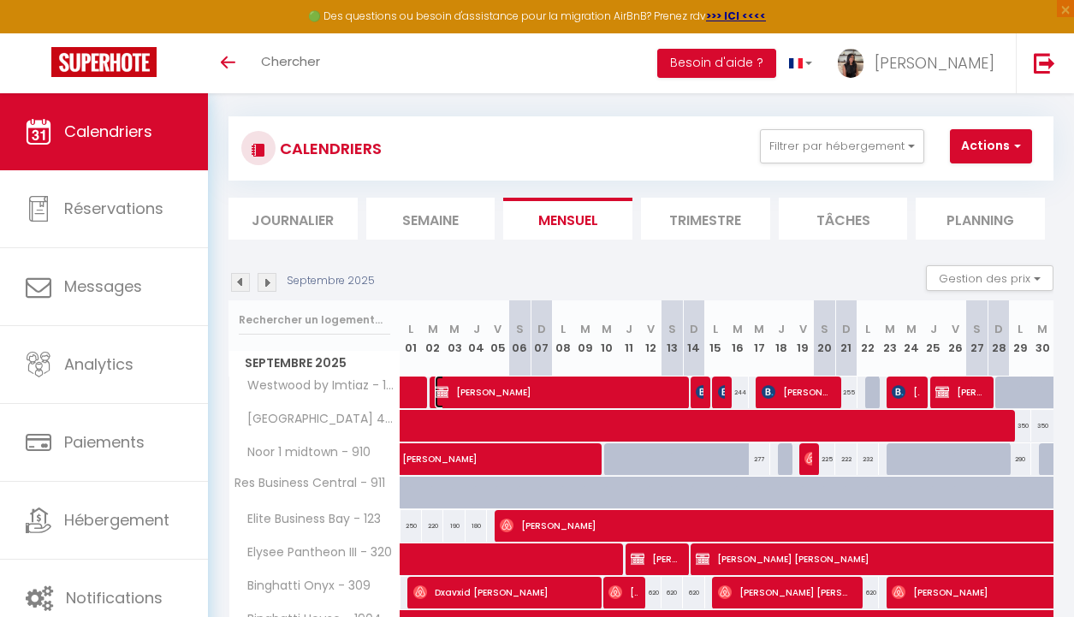
click at [556, 390] on span "[PERSON_NAME]" at bounding box center [556, 392] width 242 height 33
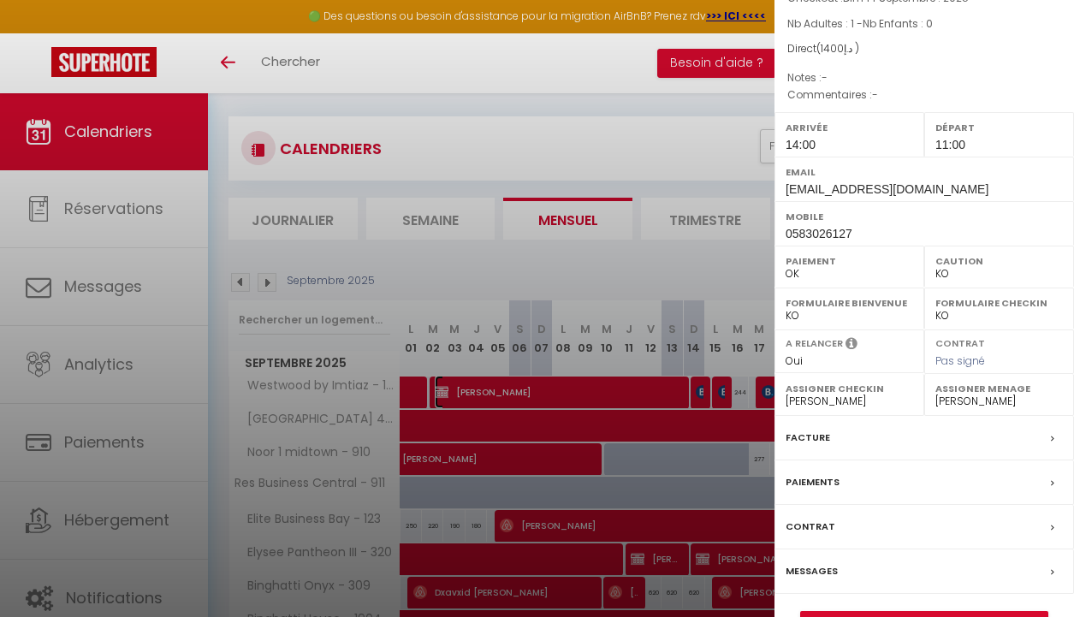
scroll to position [138, 0]
click at [819, 446] on label "Facture" at bounding box center [808, 437] width 44 height 18
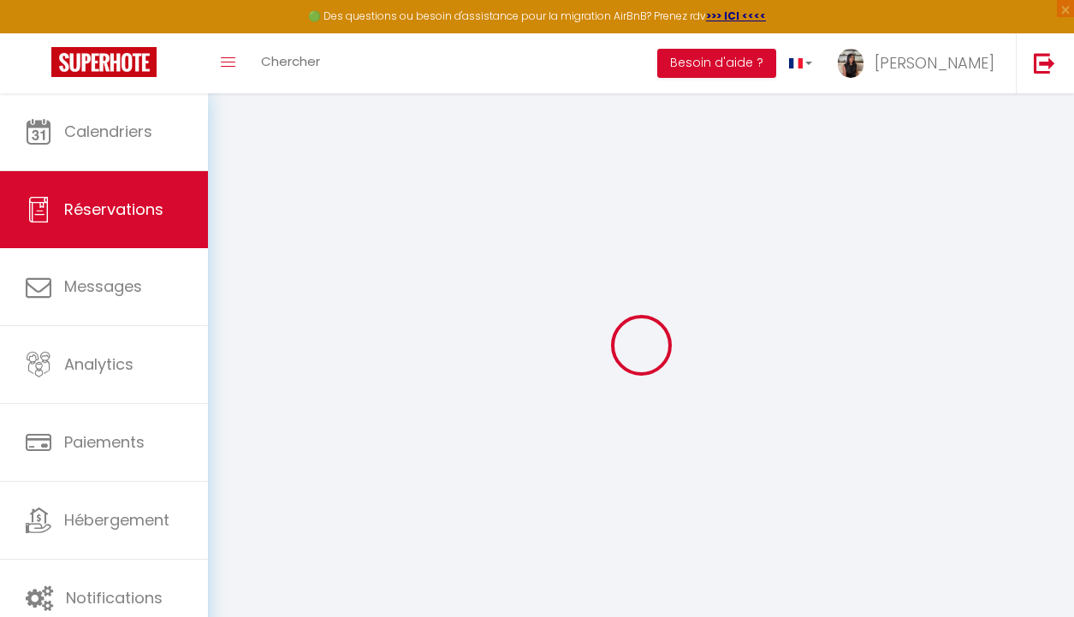
select select
checkbox input "false"
select select
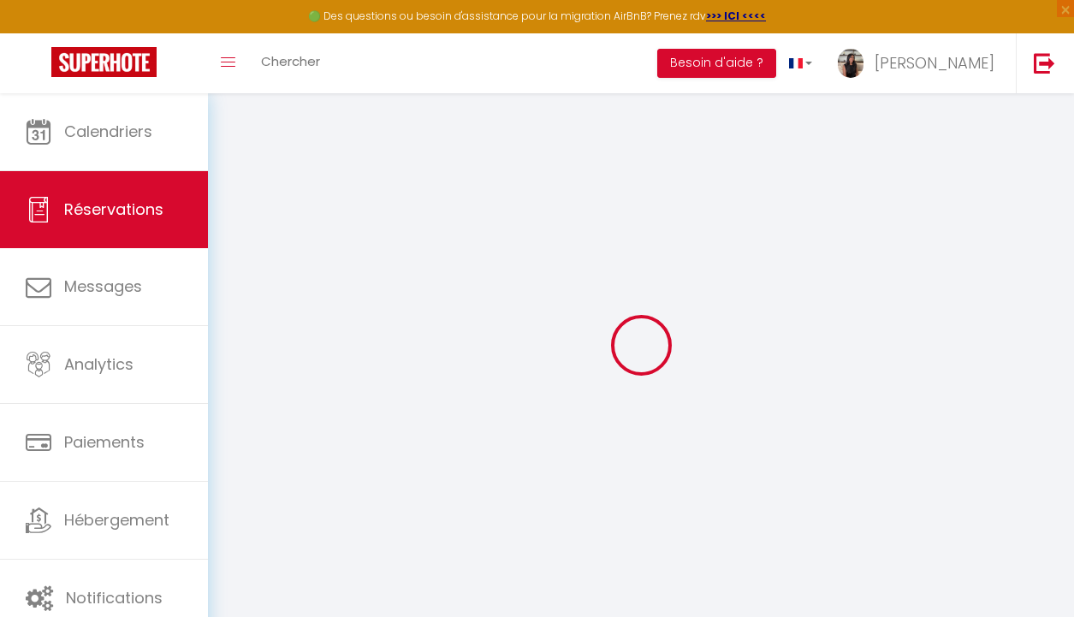
select select
checkbox input "false"
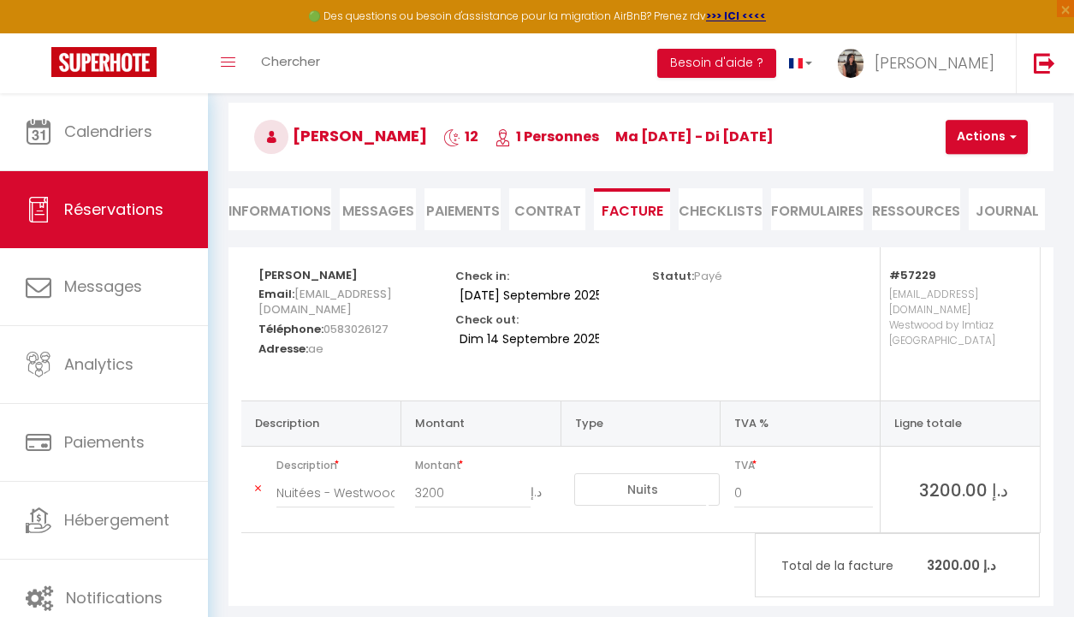
scroll to position [93, 0]
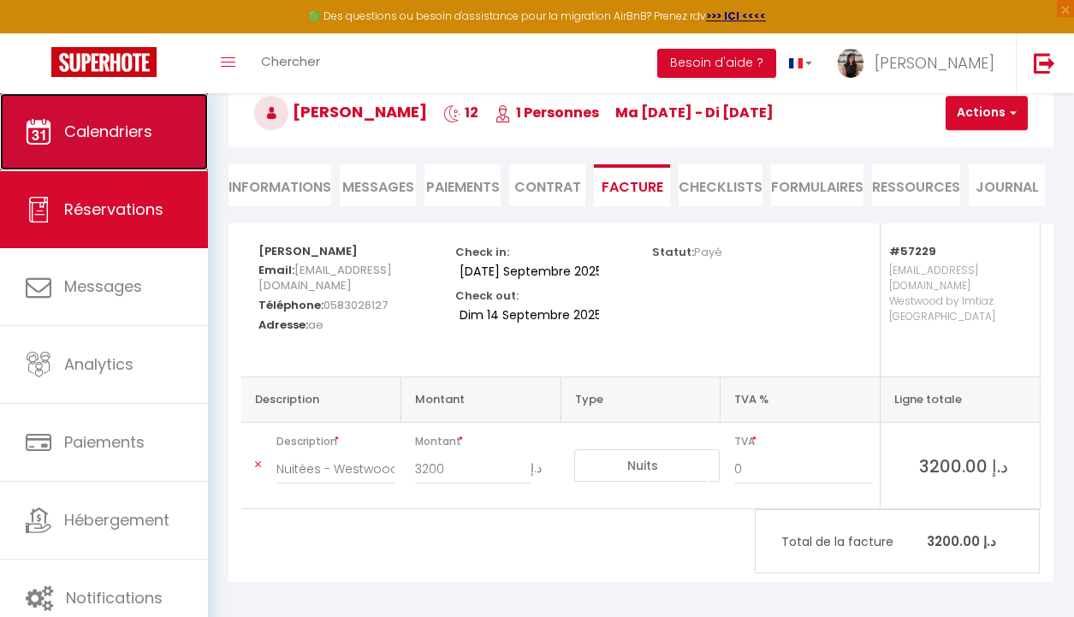
click at [86, 121] on span "Calendriers" at bounding box center [108, 131] width 88 height 21
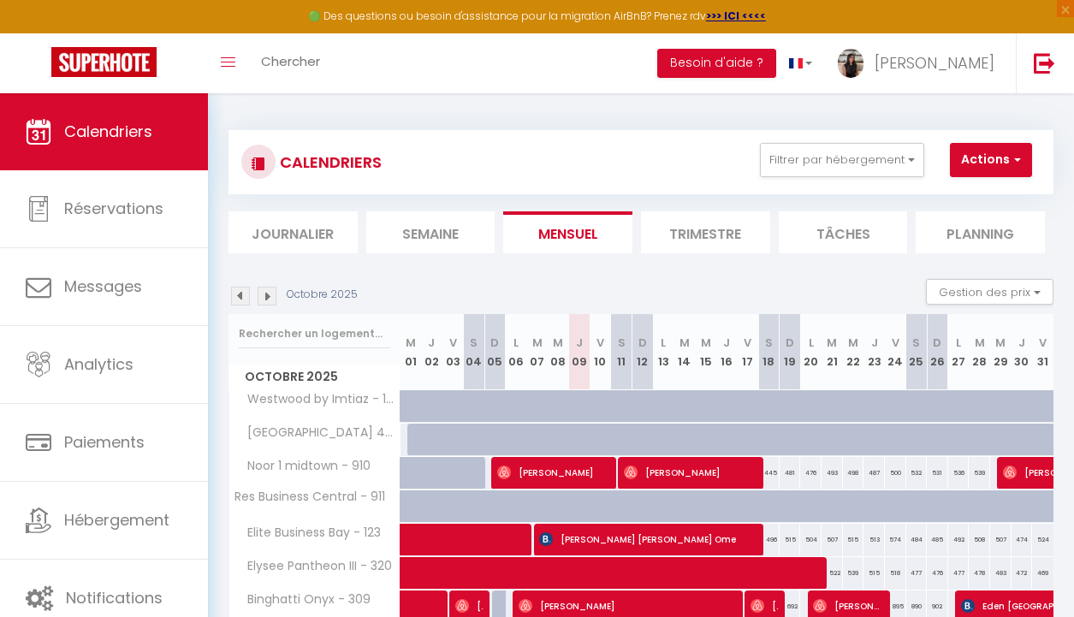
click at [249, 292] on img at bounding box center [240, 296] width 19 height 19
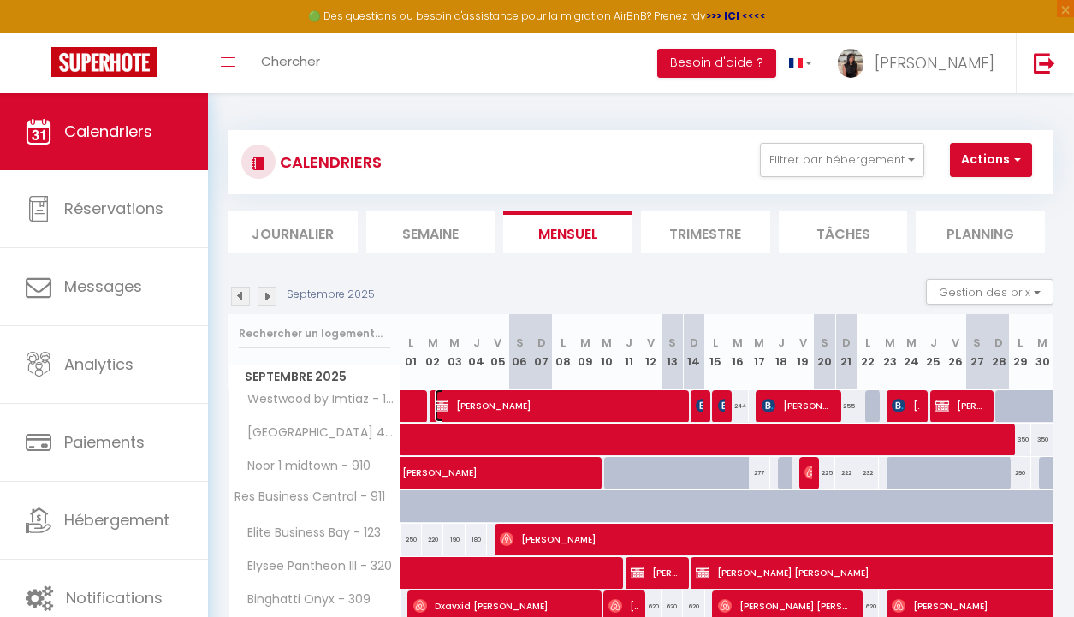
click at [577, 400] on span "[PERSON_NAME]" at bounding box center [556, 405] width 242 height 33
select select "OK"
select select "KO"
select select "0"
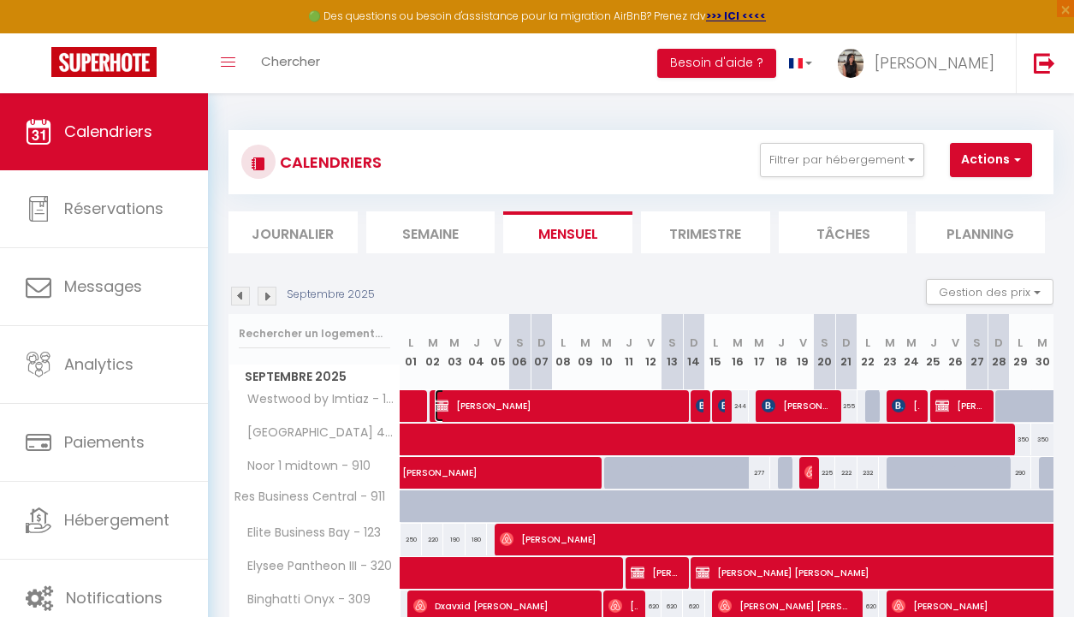
select select "1"
select select
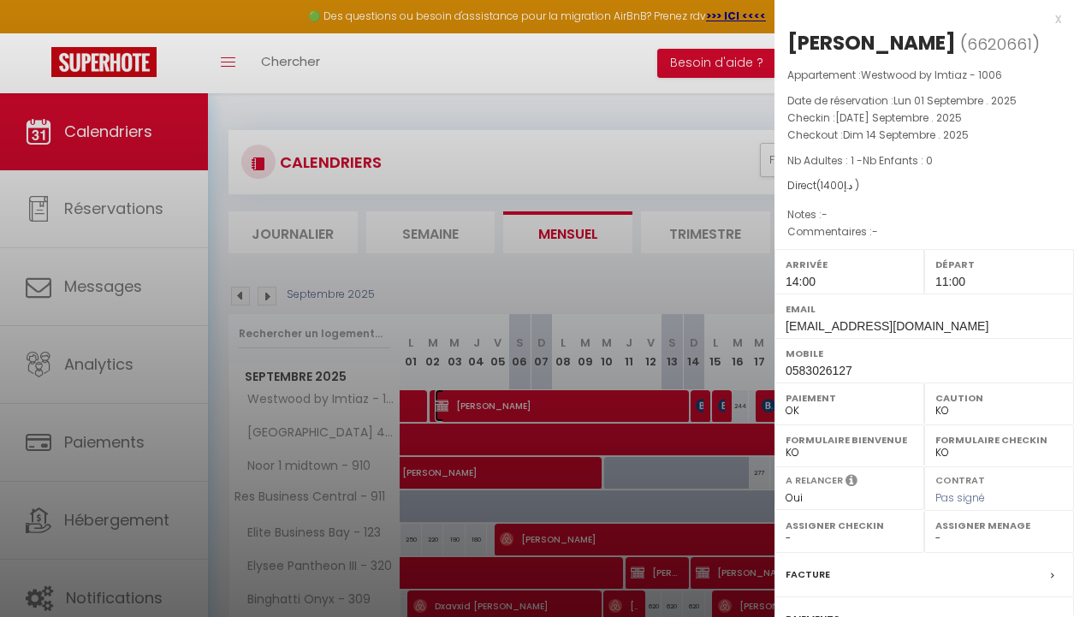
select select "40006"
click at [679, 276] on div at bounding box center [537, 308] width 1074 height 617
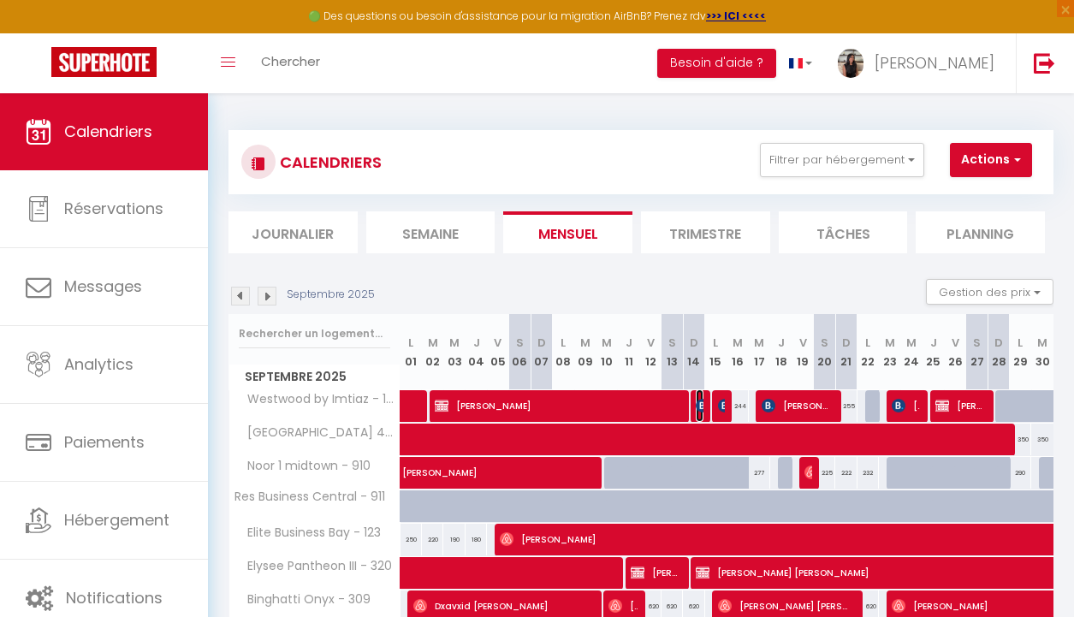
click at [699, 410] on img at bounding box center [703, 406] width 14 height 14
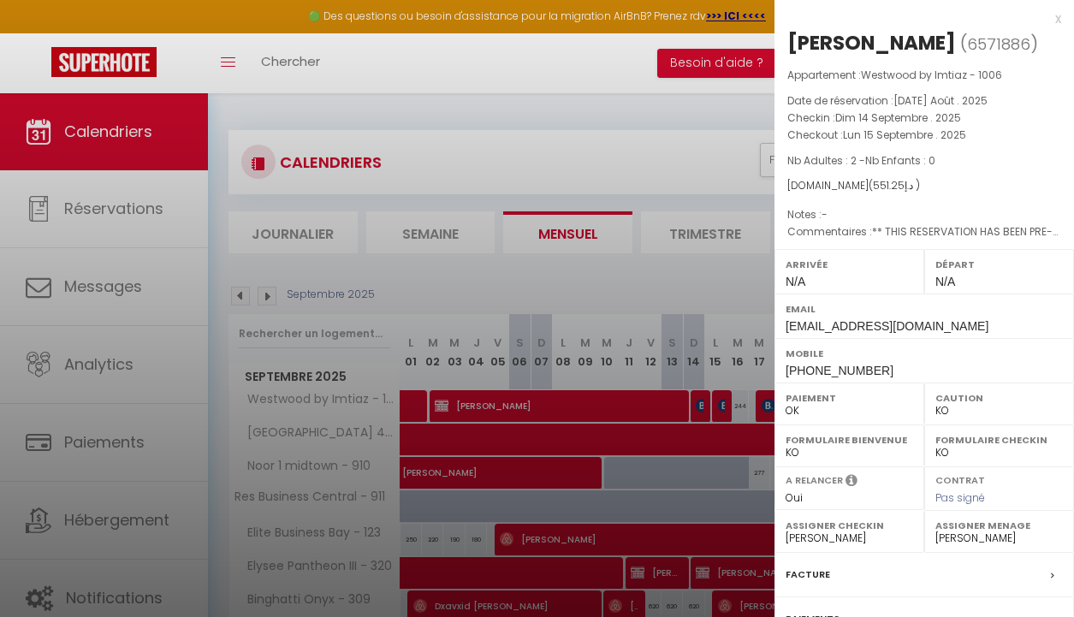
click at [661, 175] on div at bounding box center [537, 308] width 1074 height 617
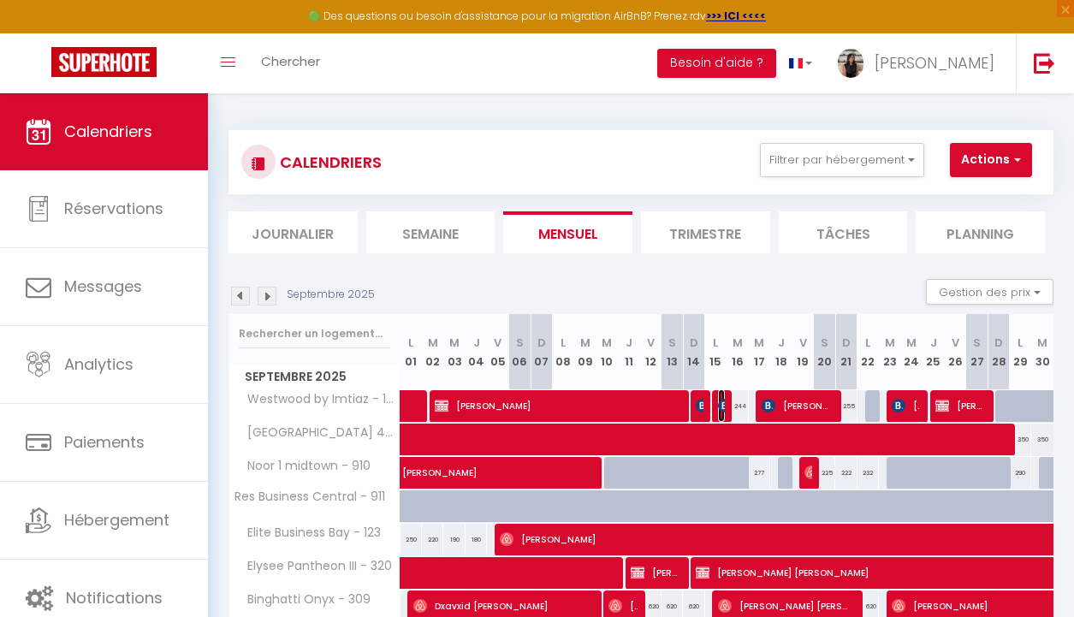
click at [720, 407] on img at bounding box center [725, 406] width 14 height 14
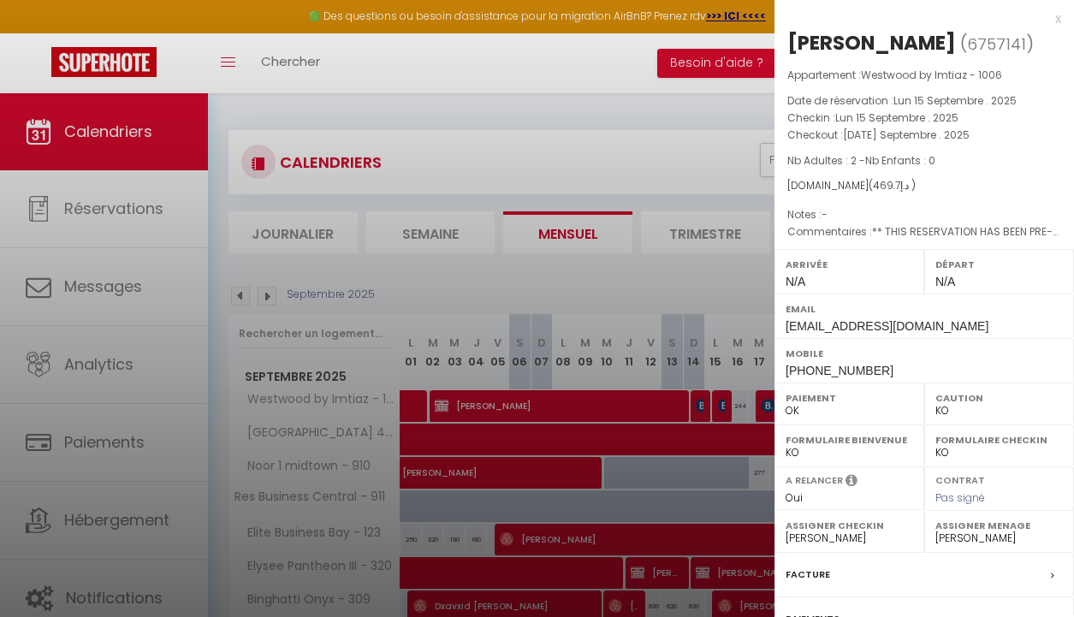
click at [649, 316] on div at bounding box center [537, 308] width 1074 height 617
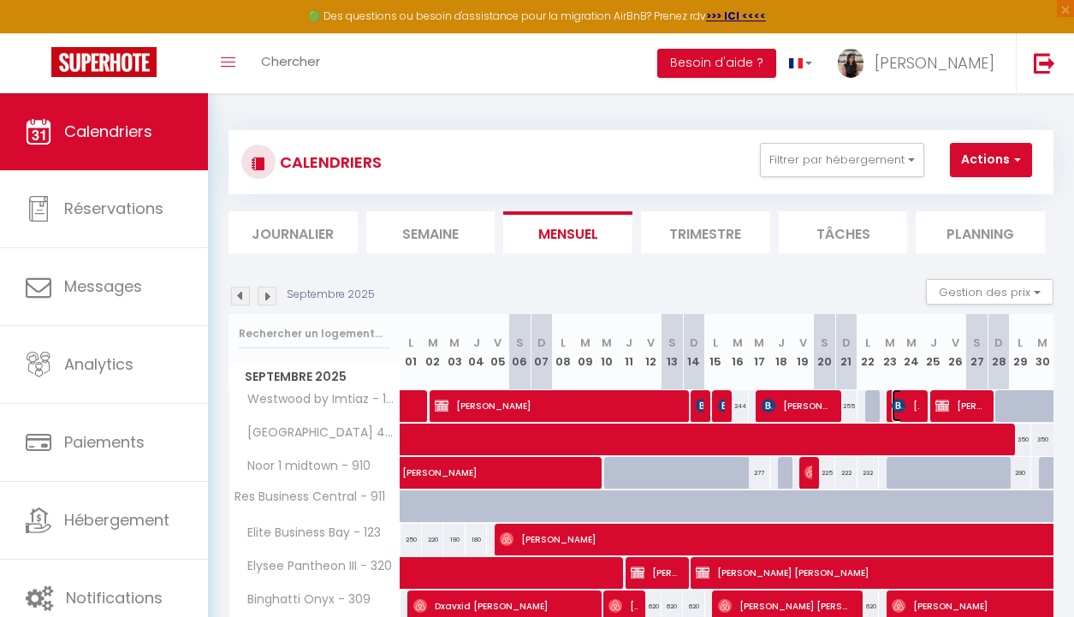
click at [909, 411] on span "[PERSON_NAME]" at bounding box center [906, 405] width 28 height 33
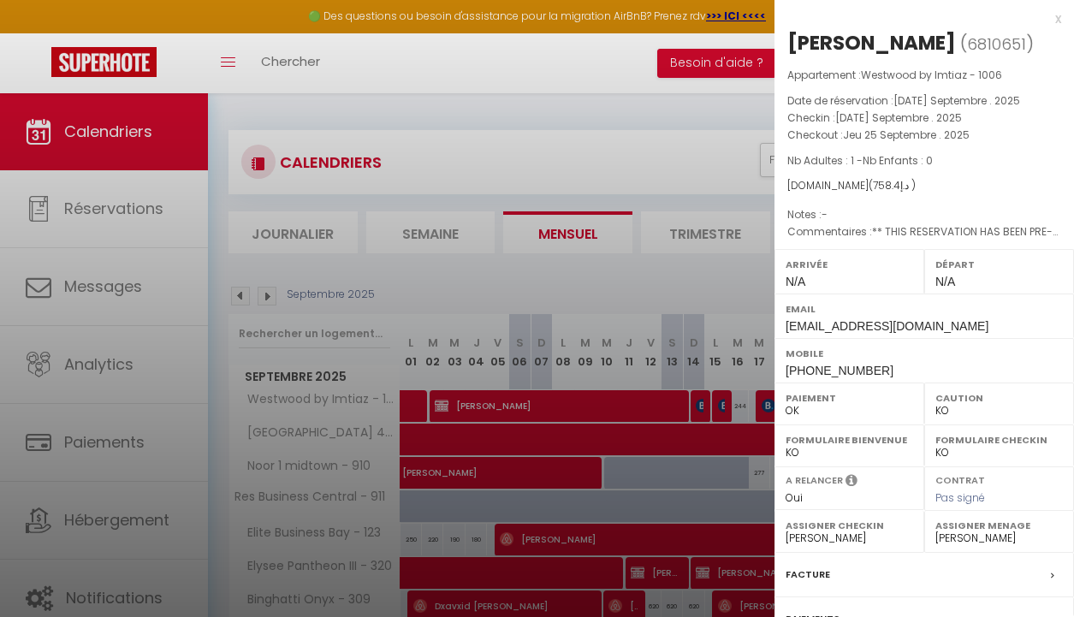
click at [656, 256] on div at bounding box center [537, 308] width 1074 height 617
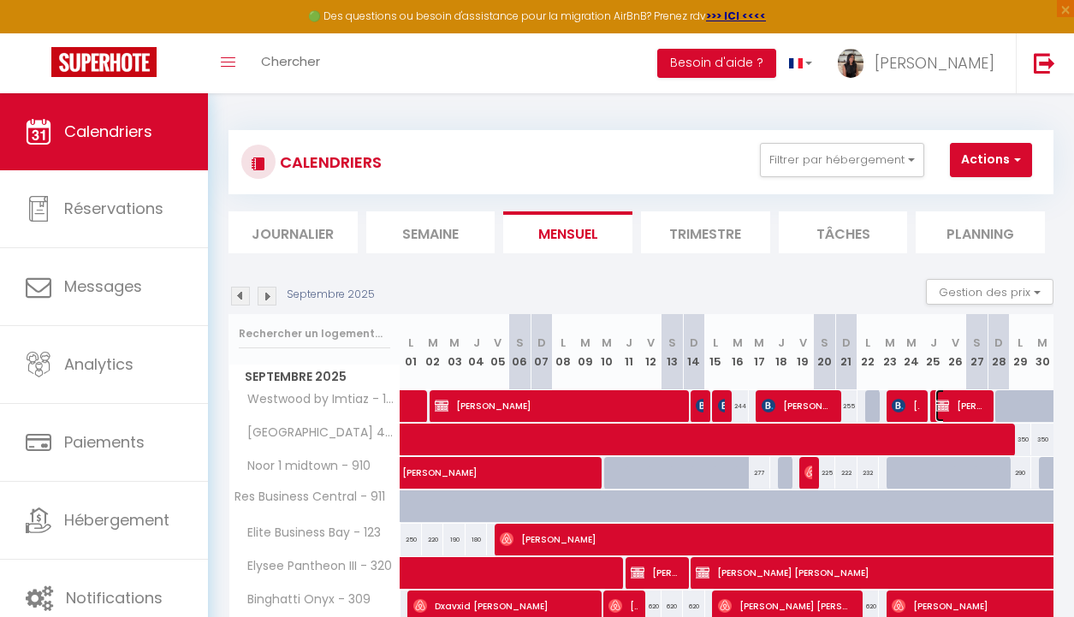
click at [963, 417] on span "[PERSON_NAME]" at bounding box center [960, 405] width 50 height 33
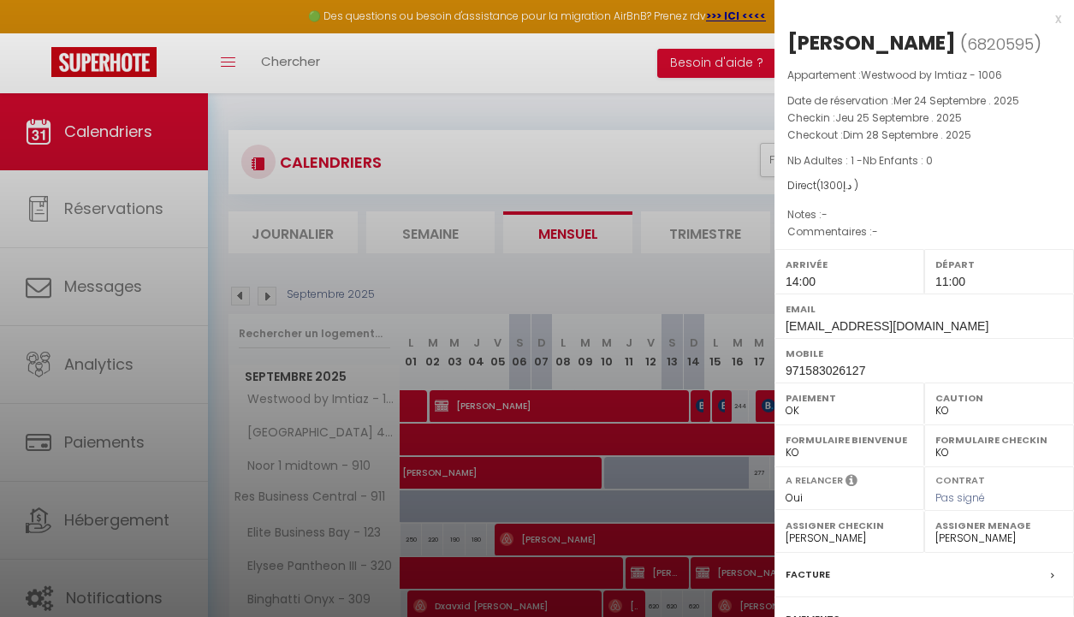
click at [689, 139] on div at bounding box center [537, 308] width 1074 height 617
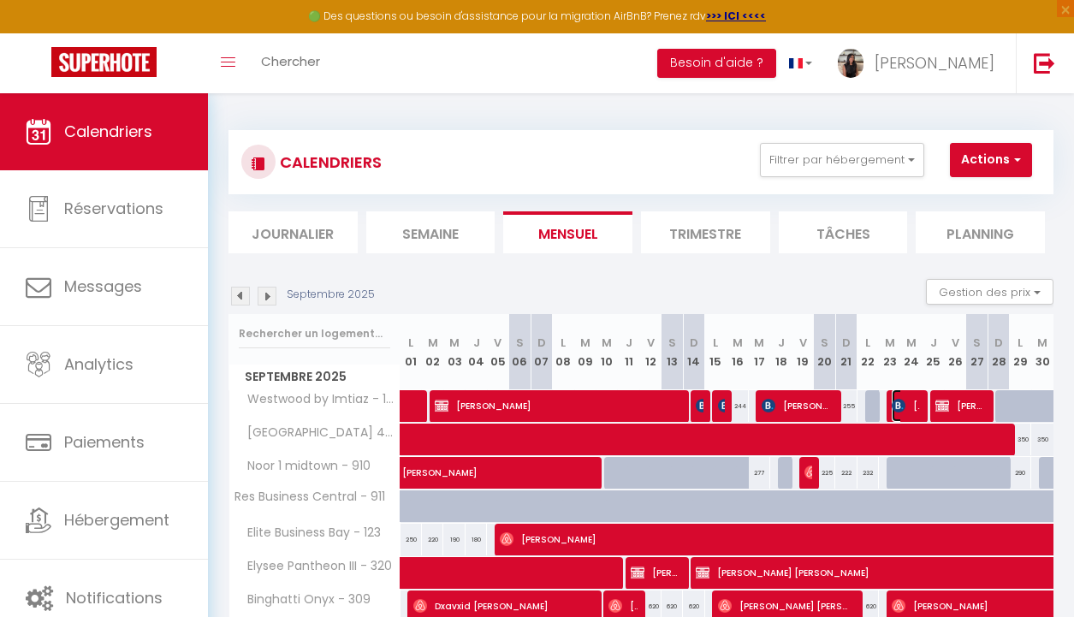
click at [900, 408] on img at bounding box center [899, 406] width 14 height 14
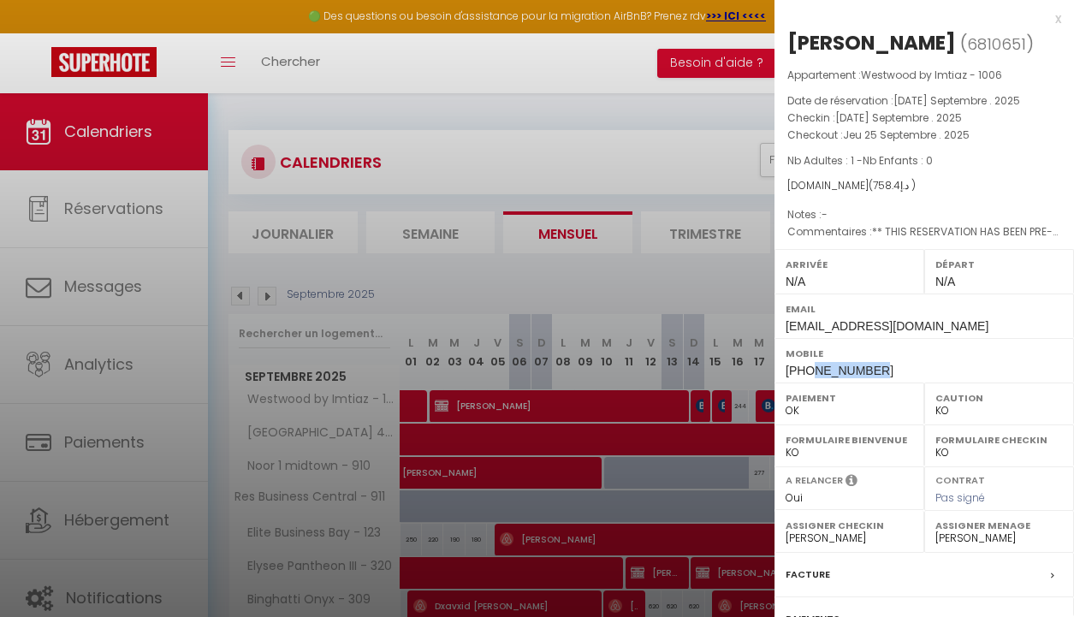
drag, startPoint x: 813, startPoint y: 367, endPoint x: 884, endPoint y: 371, distance: 71.1
click at [884, 371] on div "Mobile [PHONE_NUMBER]" at bounding box center [923, 360] width 299 height 44
copy span "509920902"
click at [716, 135] on div at bounding box center [537, 308] width 1074 height 617
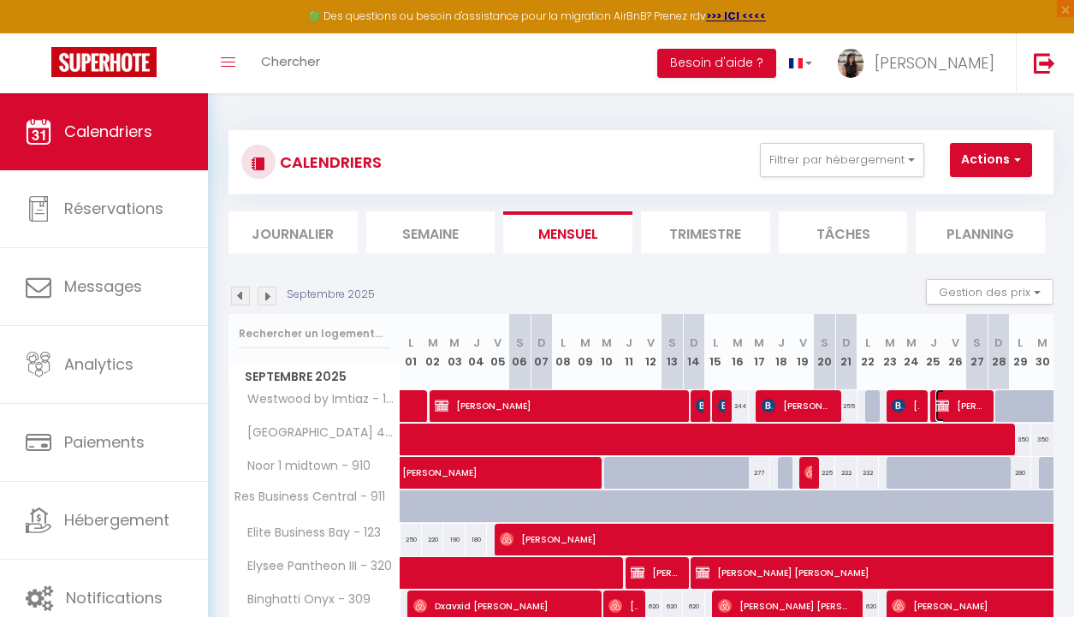
click at [953, 412] on span "[PERSON_NAME]" at bounding box center [960, 405] width 50 height 33
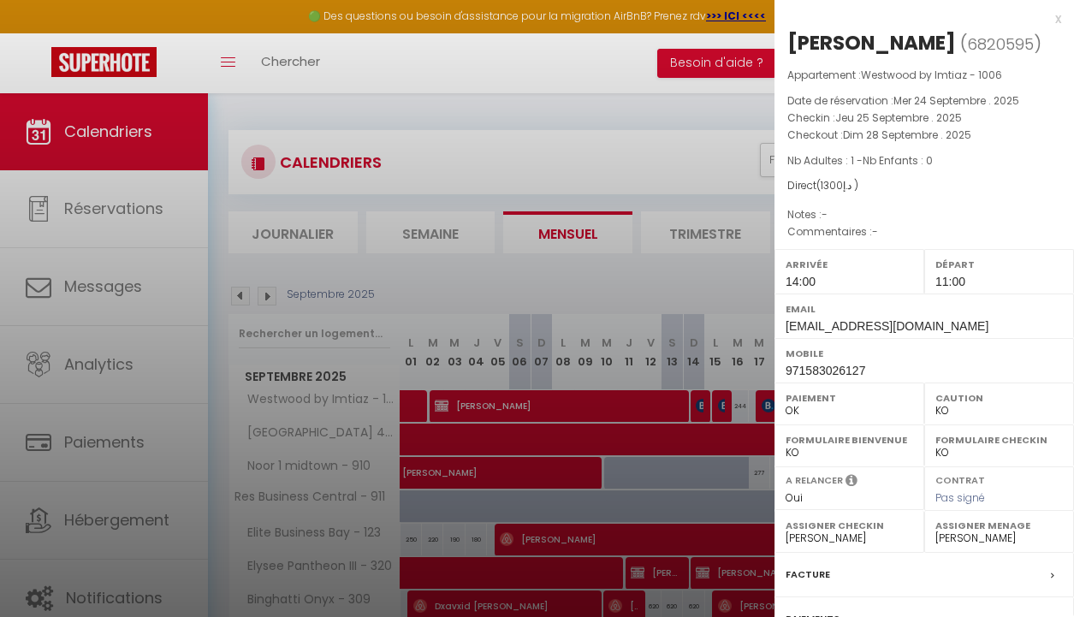
click at [661, 131] on div at bounding box center [537, 308] width 1074 height 617
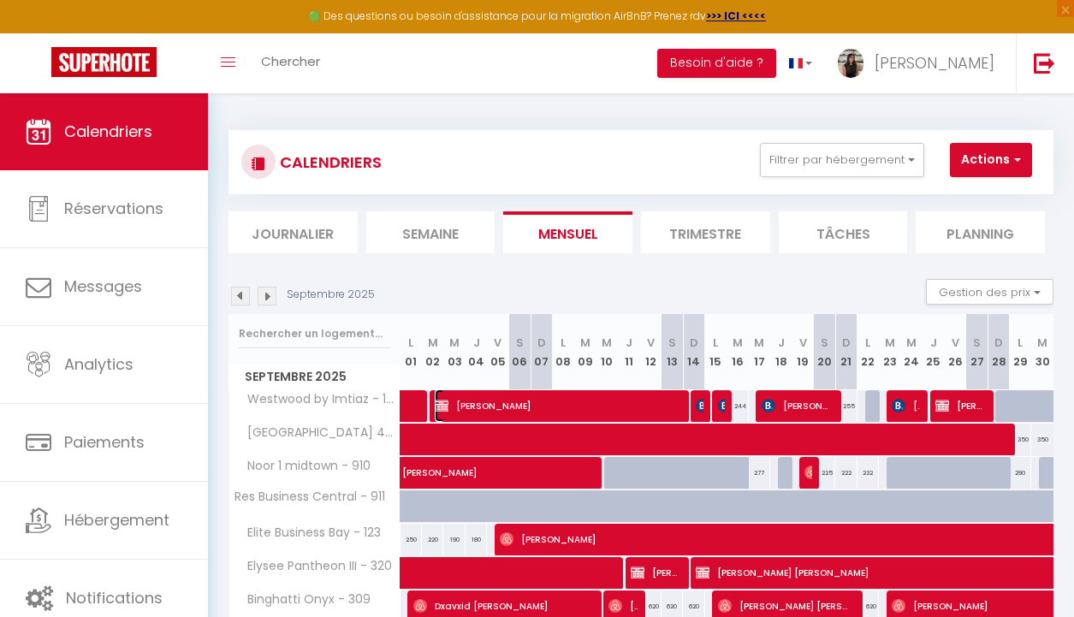
click at [517, 416] on span "[PERSON_NAME]" at bounding box center [556, 405] width 242 height 33
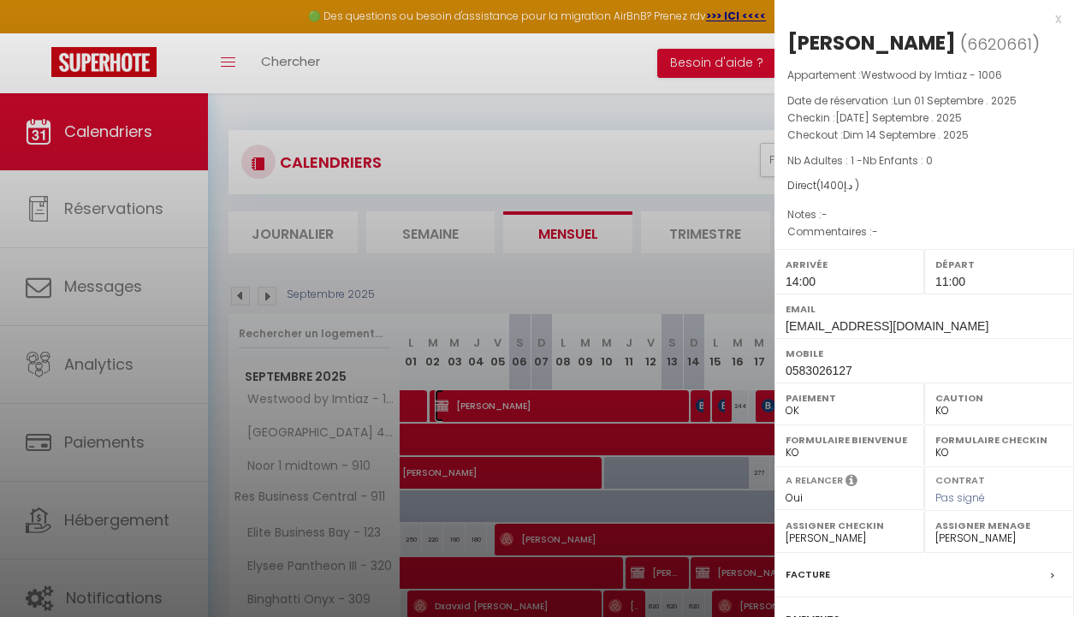
scroll to position [67, 0]
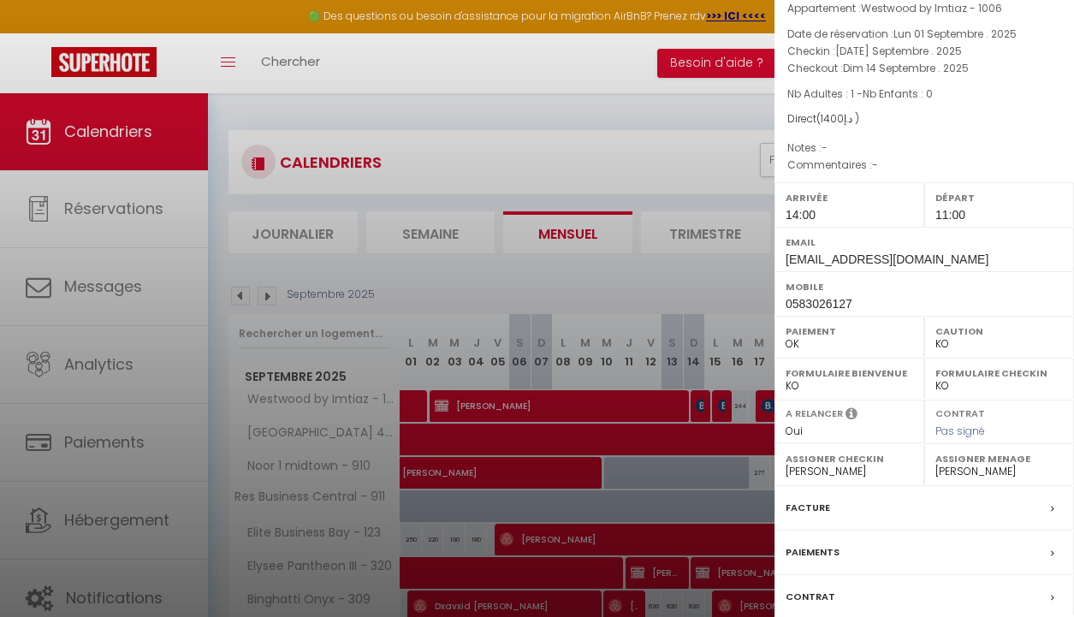
click at [821, 517] on label "Facture" at bounding box center [808, 508] width 44 height 18
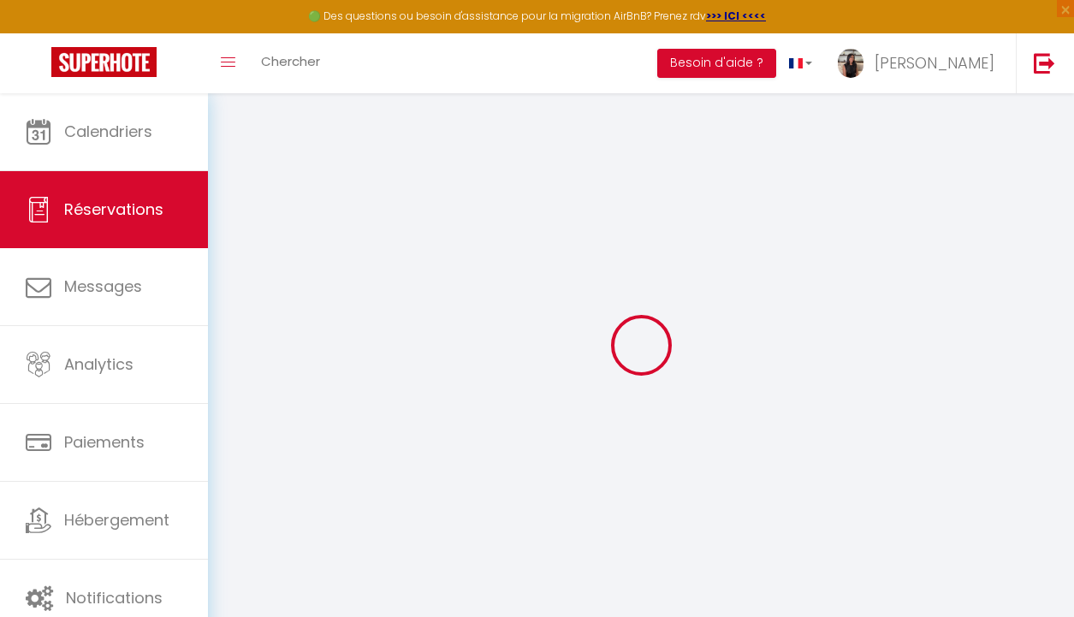
select select
checkbox input "false"
select select
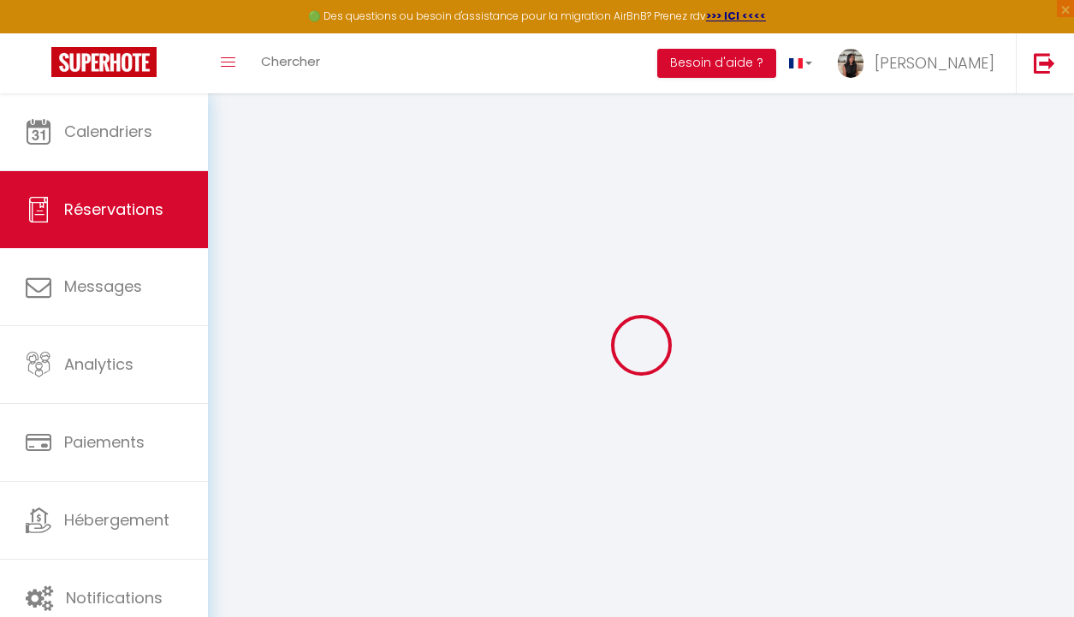
select select
checkbox input "false"
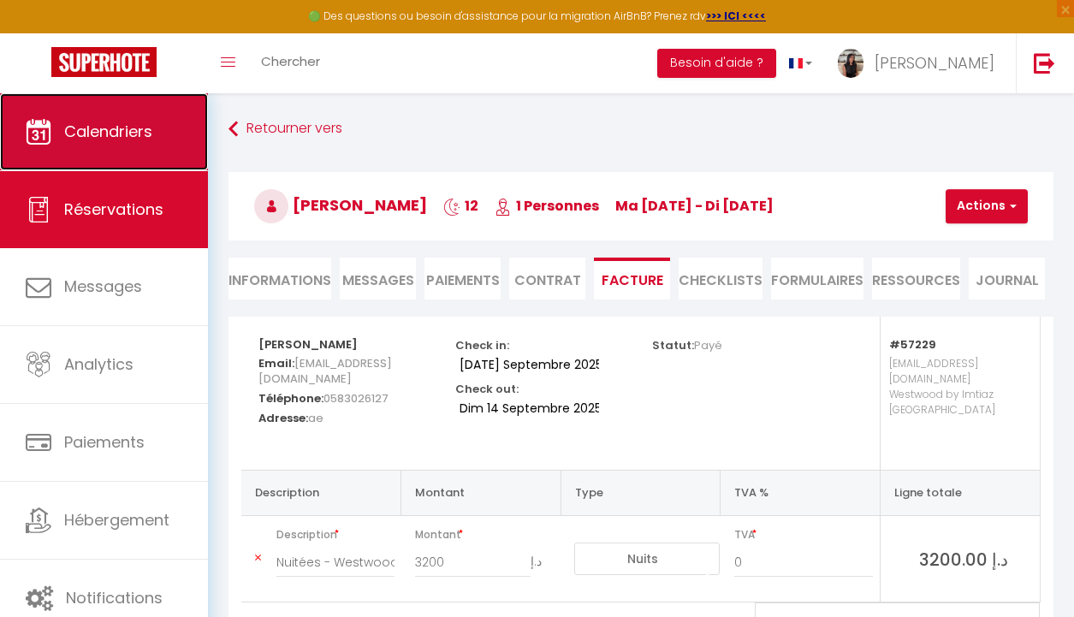
click at [80, 160] on link "Calendriers" at bounding box center [104, 131] width 208 height 77
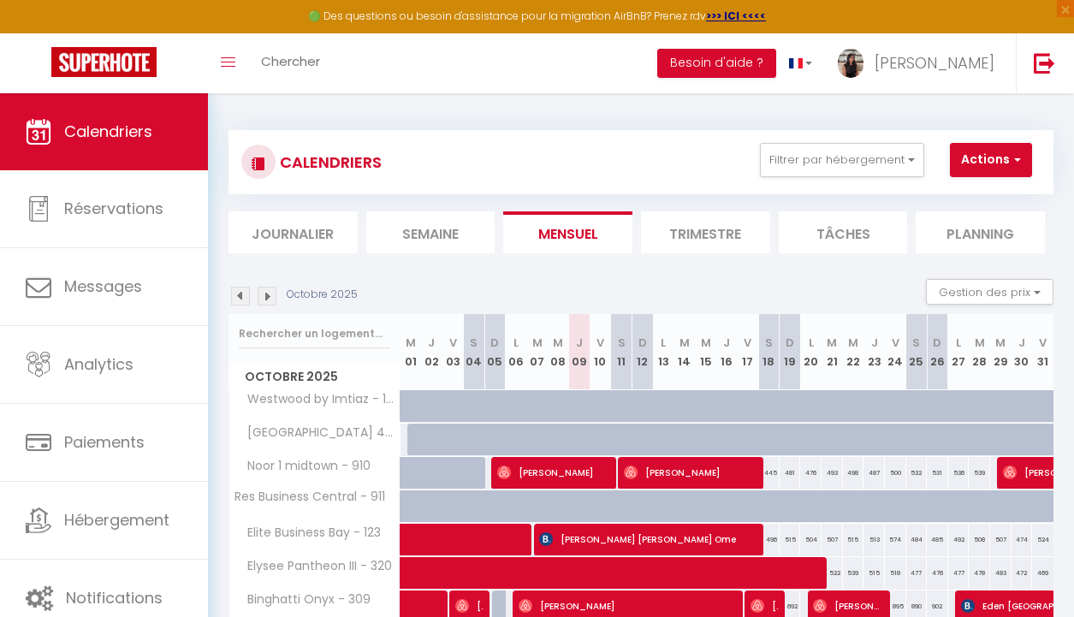
click at [241, 299] on img at bounding box center [240, 296] width 19 height 19
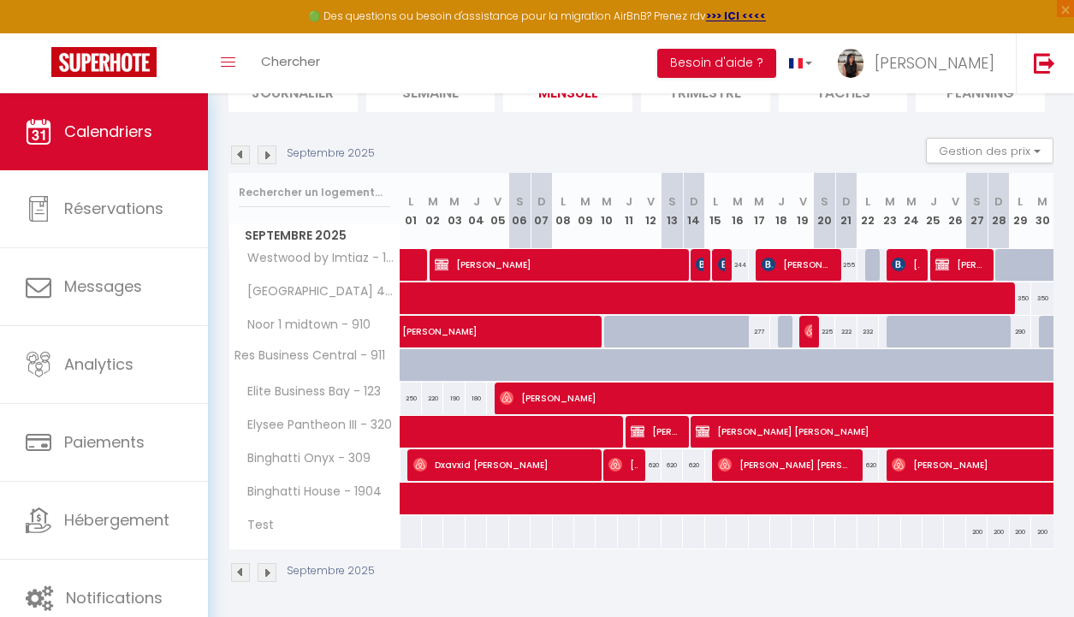
scroll to position [144, 0]
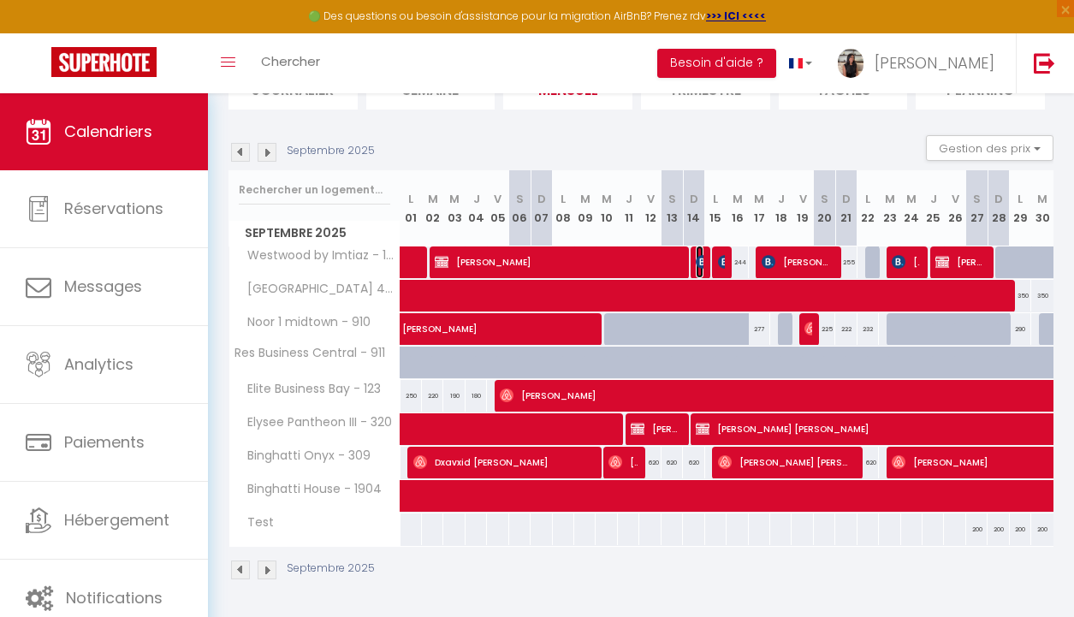
click at [700, 255] on img at bounding box center [703, 262] width 14 height 14
select select "OK"
select select "KO"
select select "0"
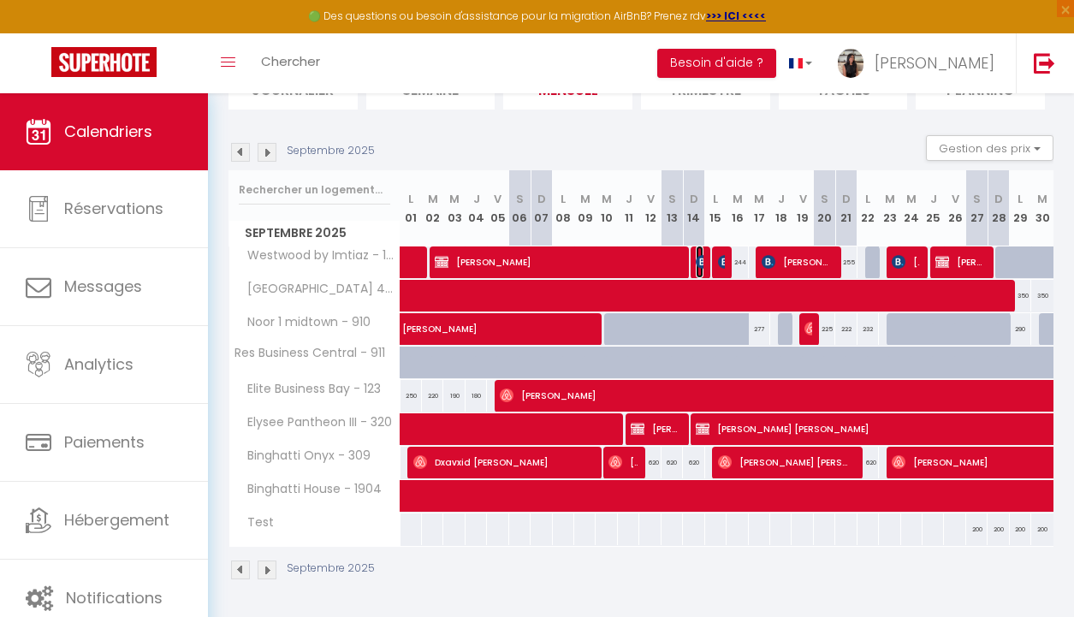
select select "1"
select select
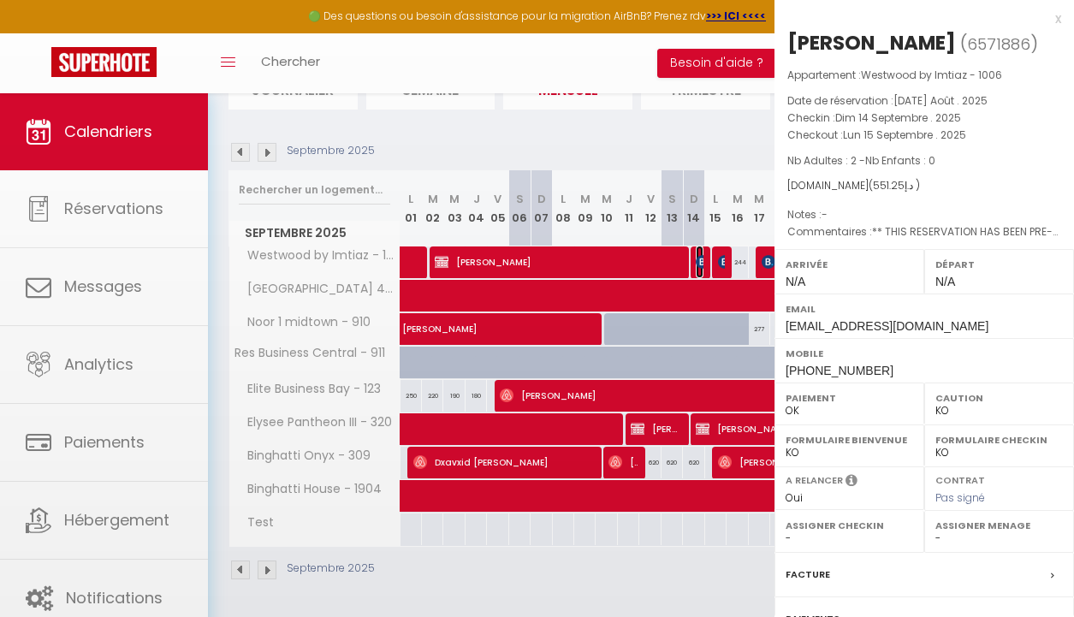
select select "40006"
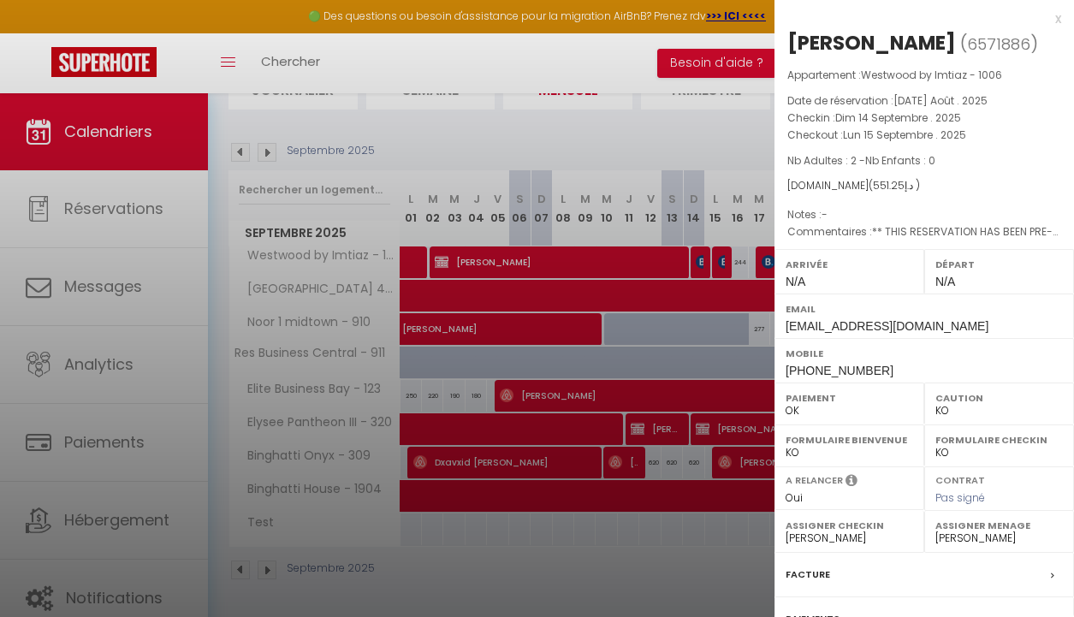
click at [624, 75] on div at bounding box center [537, 308] width 1074 height 617
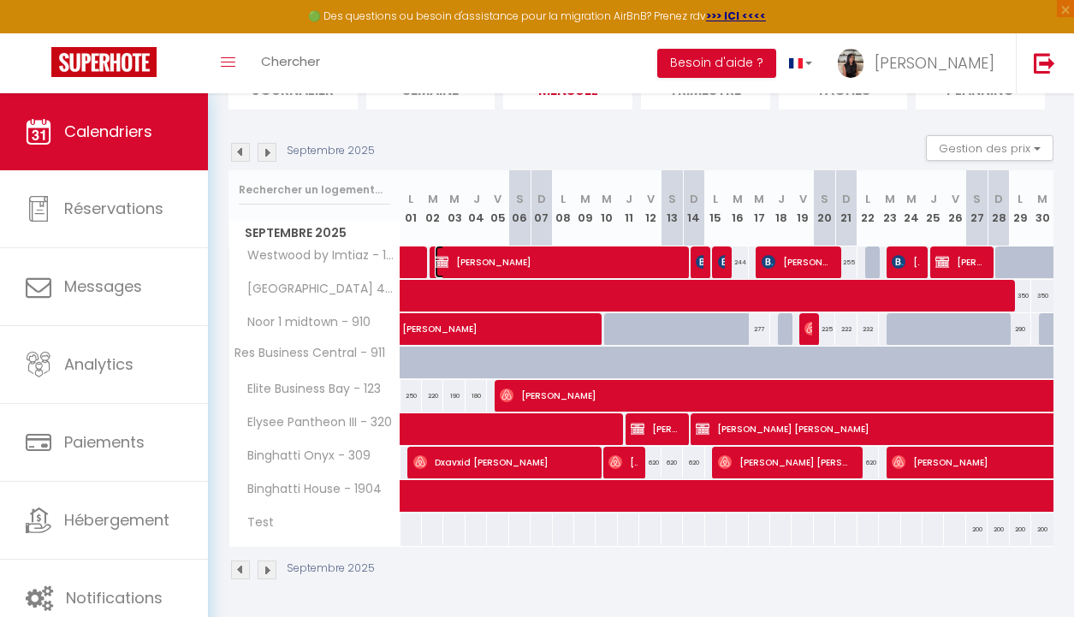
click at [584, 269] on span "[PERSON_NAME]" at bounding box center [556, 262] width 242 height 33
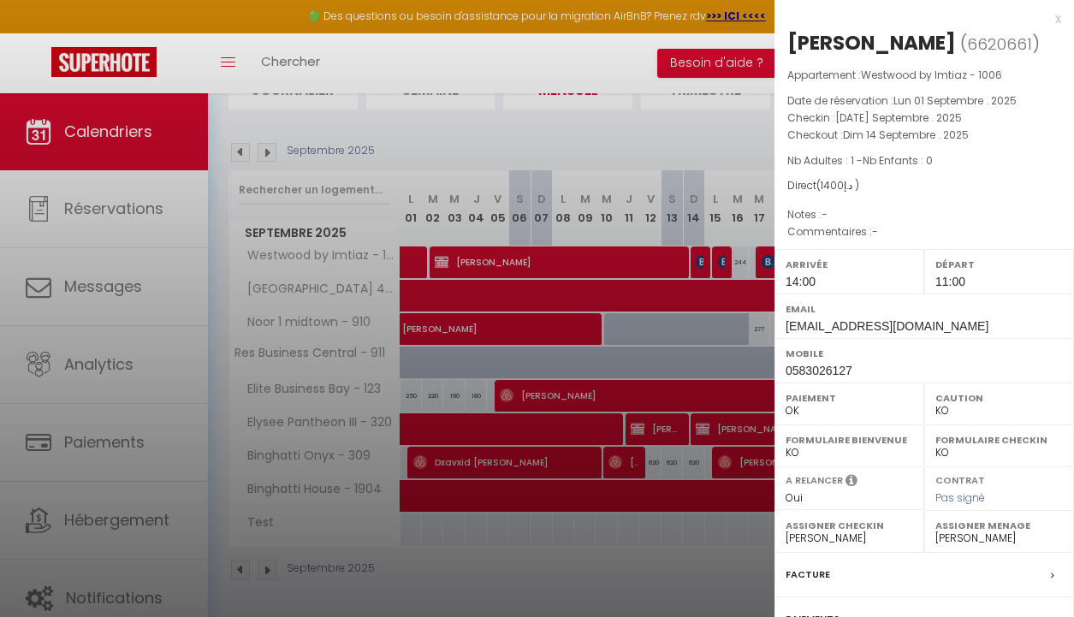
click at [631, 178] on div at bounding box center [537, 308] width 1074 height 617
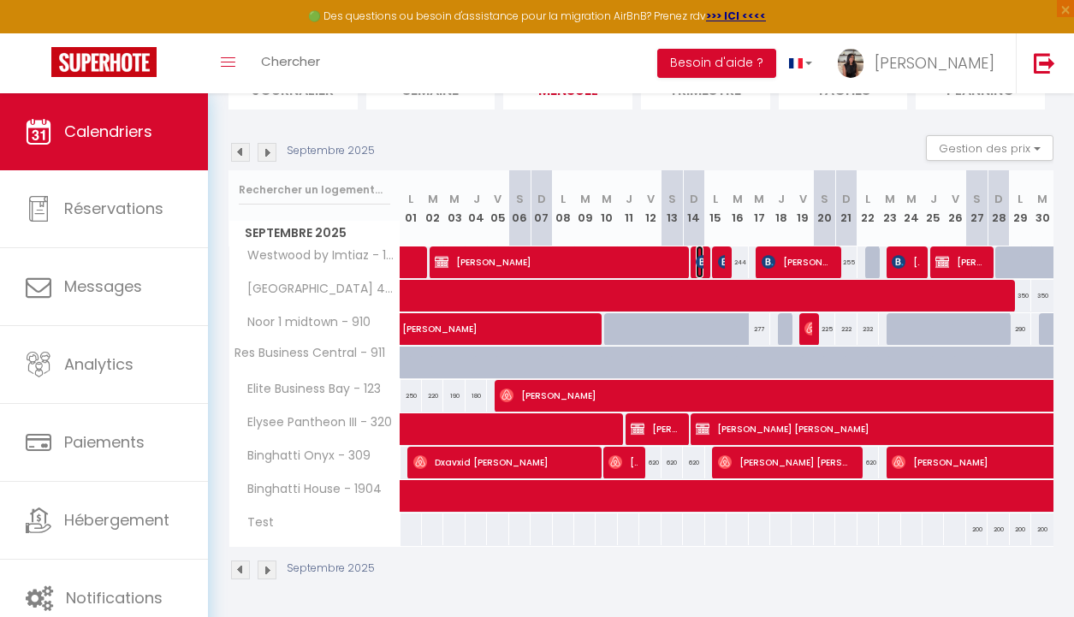
click at [701, 262] on img at bounding box center [703, 262] width 14 height 14
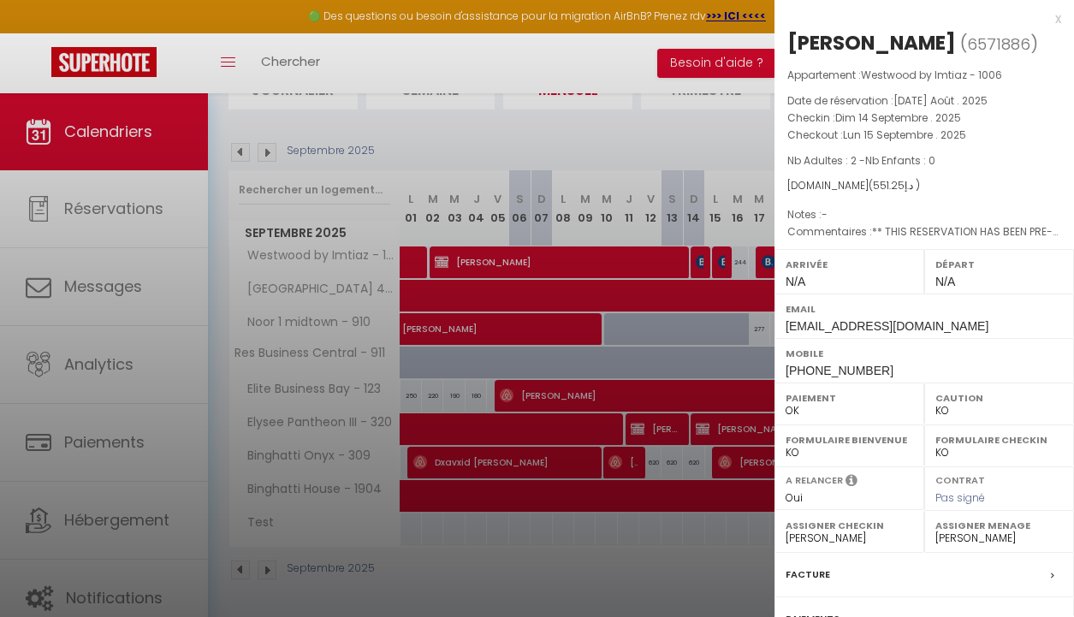
click at [646, 222] on div at bounding box center [537, 308] width 1074 height 617
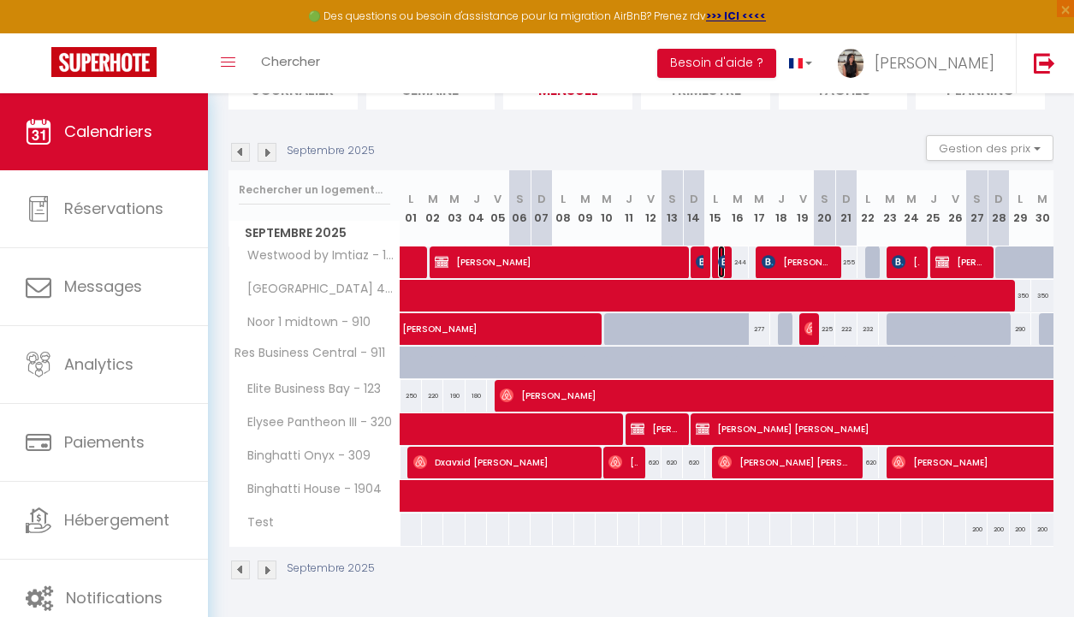
click at [718, 257] on img at bounding box center [725, 262] width 14 height 14
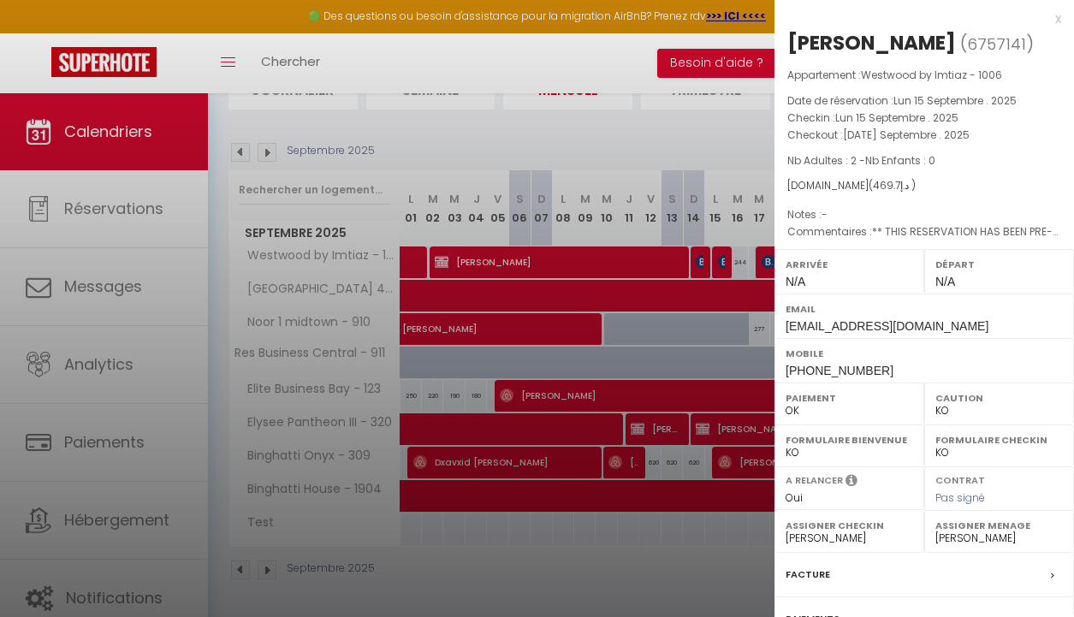
click at [629, 181] on div at bounding box center [537, 308] width 1074 height 617
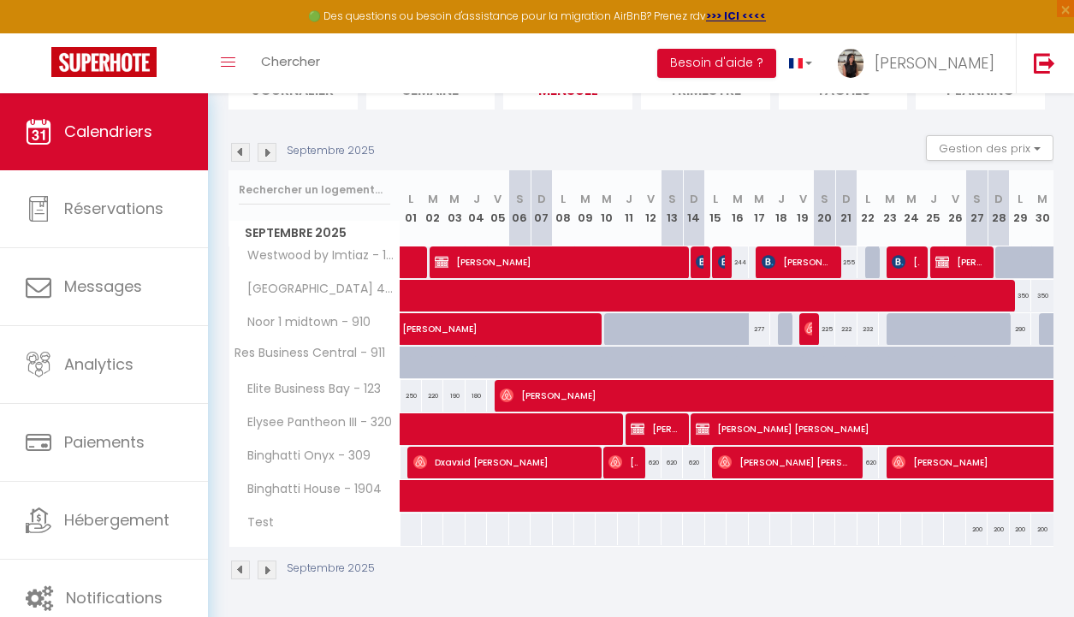
click at [707, 269] on div at bounding box center [699, 262] width 21 height 33
click at [699, 264] on img at bounding box center [703, 262] width 14 height 14
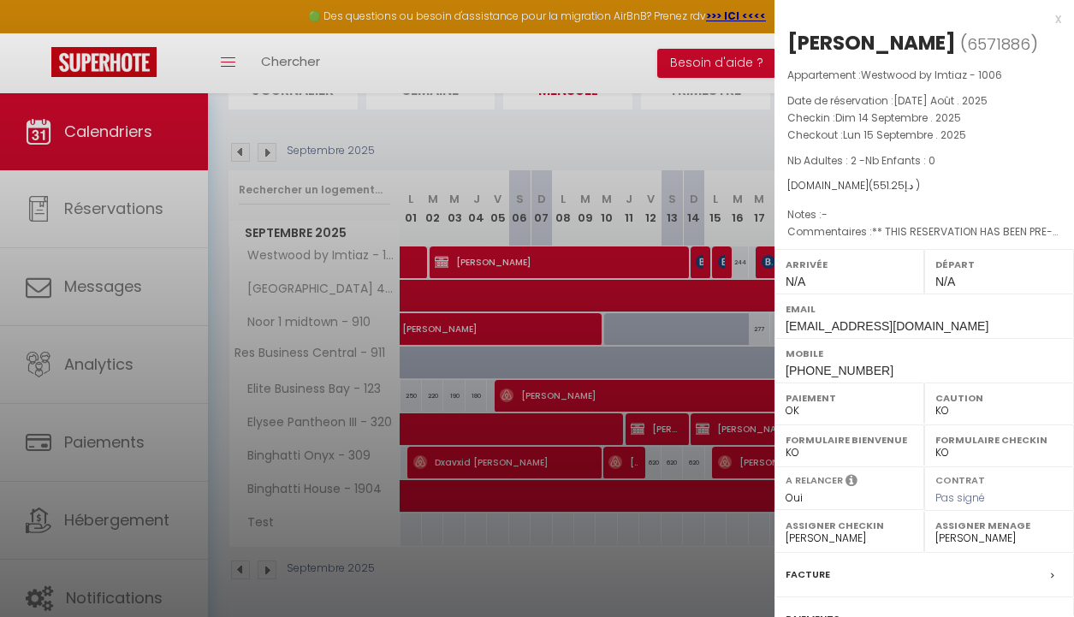
click at [731, 195] on div at bounding box center [537, 308] width 1074 height 617
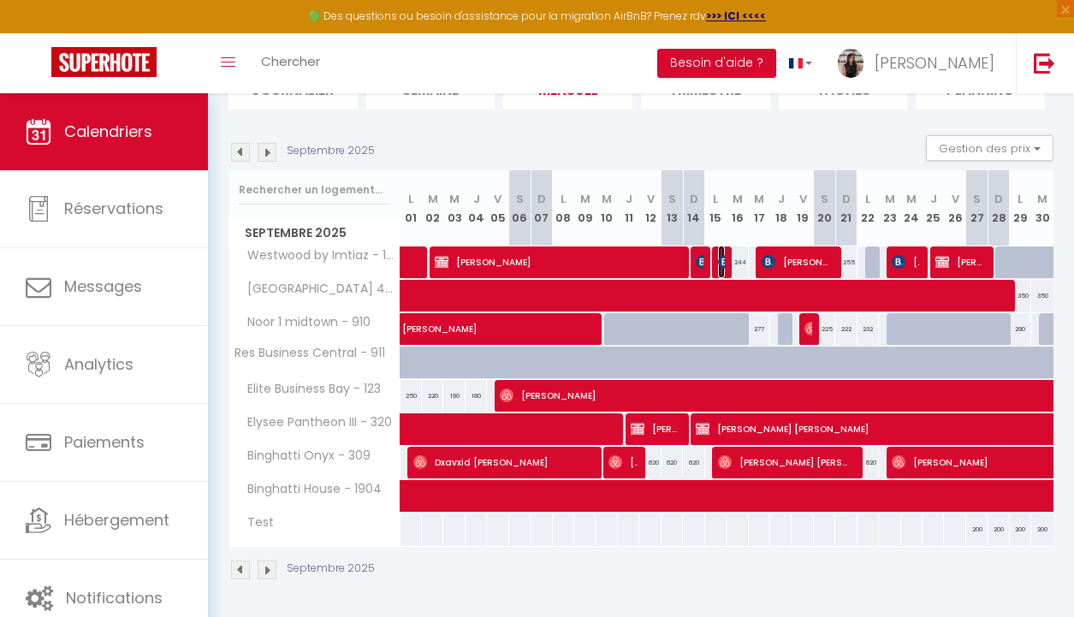
click at [723, 246] on span "[PERSON_NAME]" at bounding box center [721, 262] width 7 height 33
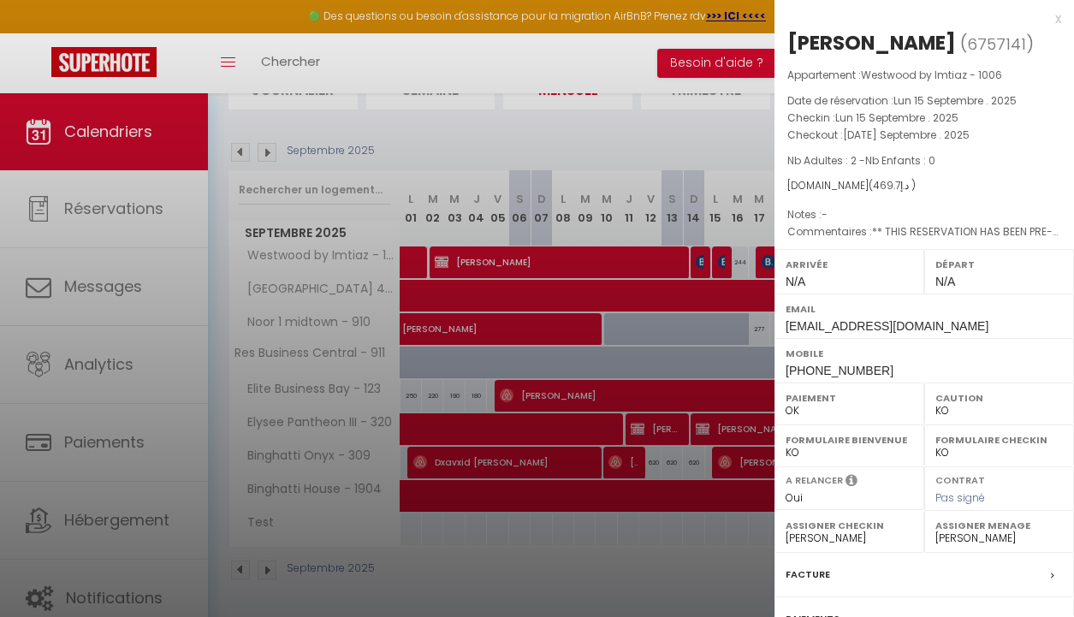
click at [725, 154] on div at bounding box center [537, 308] width 1074 height 617
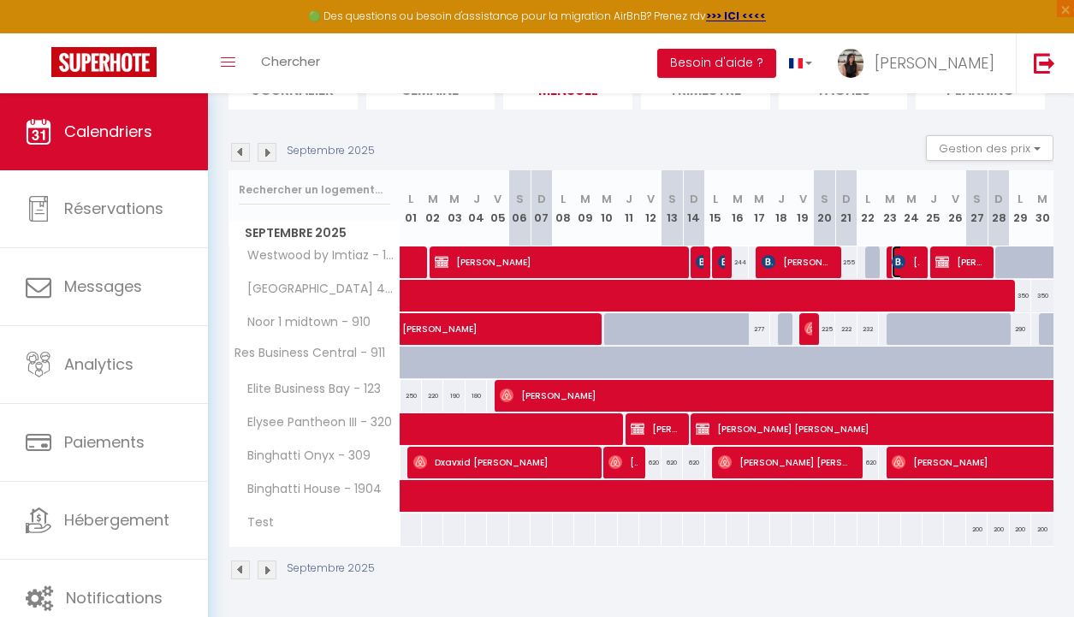
click at [898, 264] on img at bounding box center [899, 262] width 14 height 14
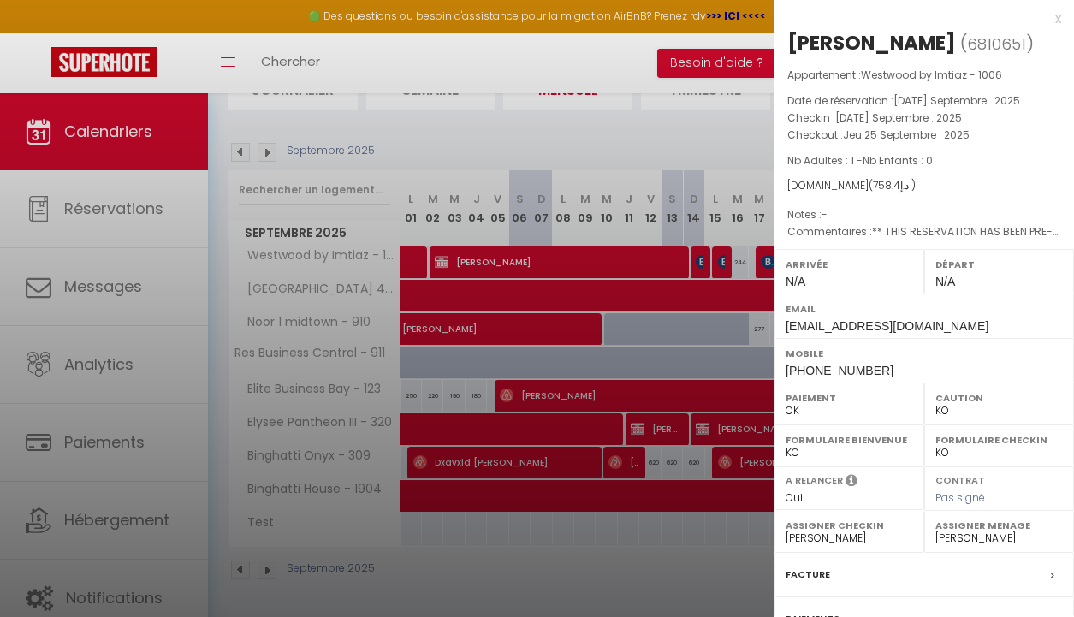
click at [676, 256] on div at bounding box center [537, 308] width 1074 height 617
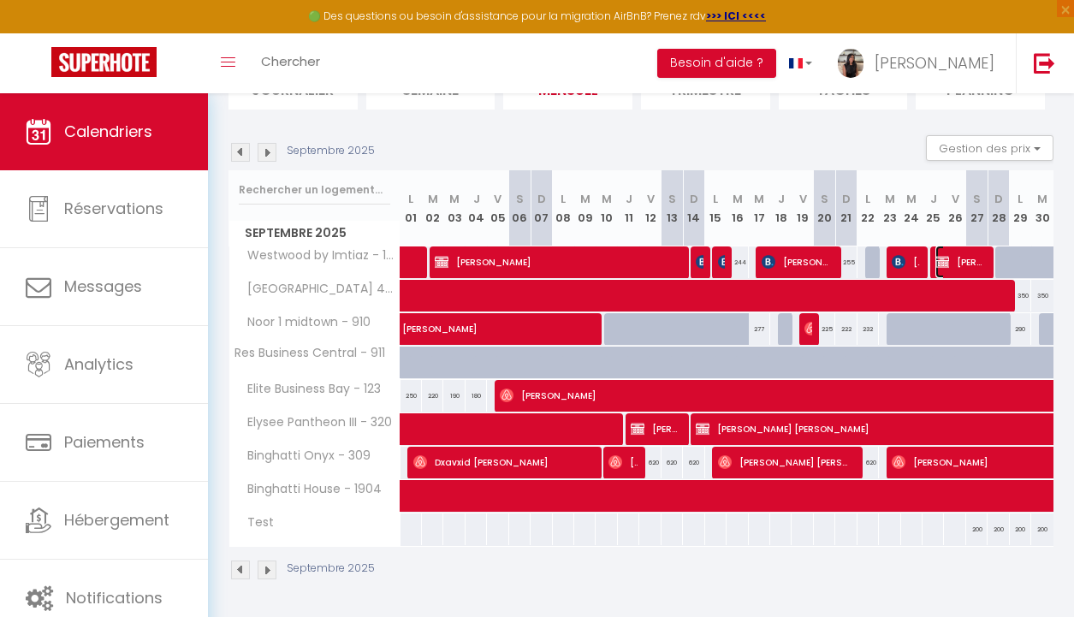
click at [965, 256] on span "[PERSON_NAME]" at bounding box center [960, 262] width 50 height 33
